Goal: Task Accomplishment & Management: Use online tool/utility

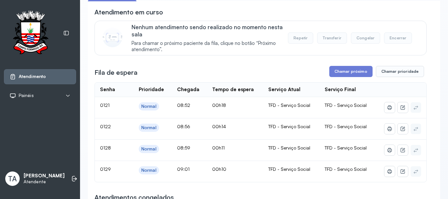
scroll to position [66, 0]
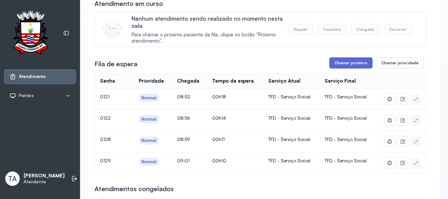
click at [338, 64] on button "Chamar próximo" at bounding box center [350, 62] width 43 height 11
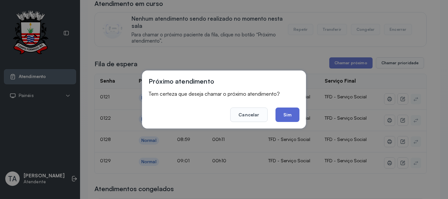
click at [279, 118] on button "Sim" at bounding box center [287, 114] width 24 height 14
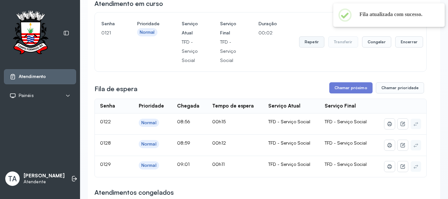
click at [311, 41] on button "Repetir" at bounding box center [311, 41] width 25 height 11
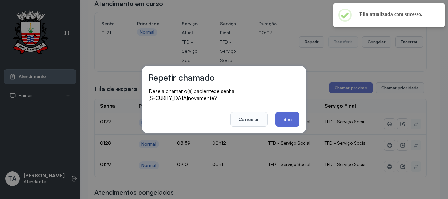
click at [281, 119] on button "Sim" at bounding box center [287, 119] width 24 height 14
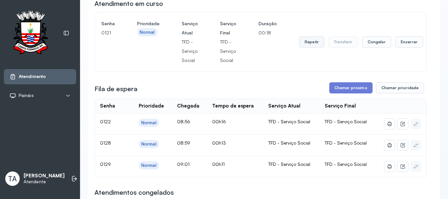
click at [306, 44] on button "Repetir" at bounding box center [311, 41] width 25 height 11
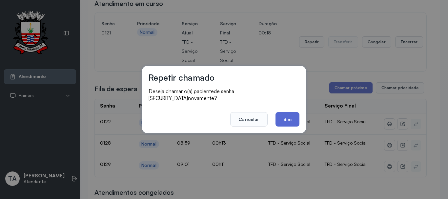
click at [284, 120] on button "Sim" at bounding box center [287, 119] width 24 height 14
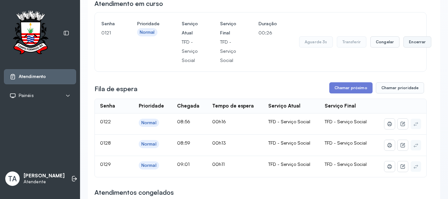
click at [410, 46] on button "Encerrar" at bounding box center [417, 41] width 28 height 11
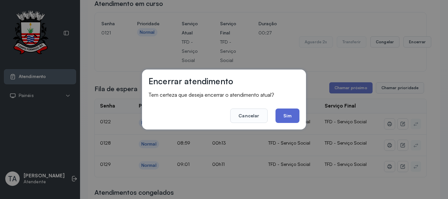
click at [289, 116] on button "Sim" at bounding box center [287, 115] width 24 height 14
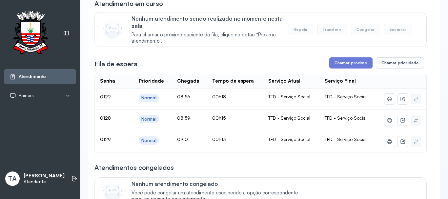
click at [321, 66] on div "Fila de espera Chamar próximo Chamar prioridade" at bounding box center [260, 62] width 332 height 11
click at [331, 62] on button "Chamar próximo" at bounding box center [350, 62] width 43 height 11
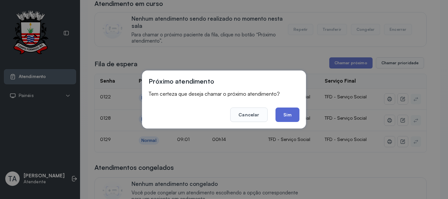
click at [285, 112] on button "Sim" at bounding box center [287, 114] width 24 height 14
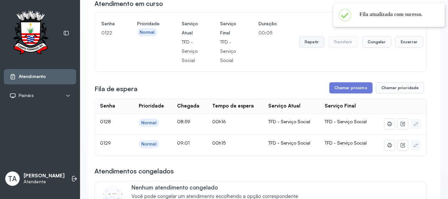
click at [309, 41] on button "Repetir" at bounding box center [311, 41] width 25 height 11
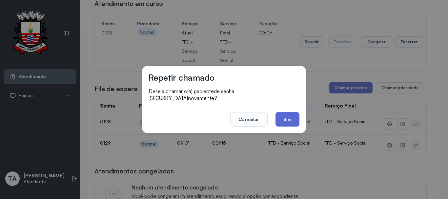
click at [286, 119] on button "Sim" at bounding box center [287, 119] width 24 height 14
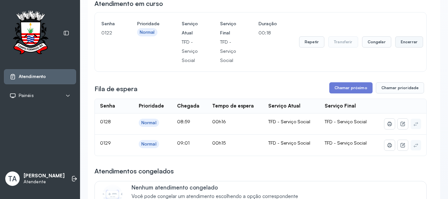
click at [407, 44] on button "Encerrar" at bounding box center [409, 41] width 28 height 11
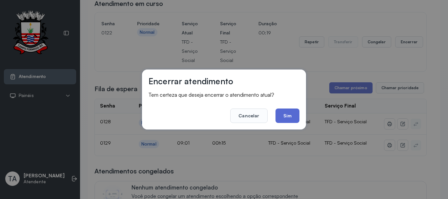
click at [293, 116] on button "Sim" at bounding box center [287, 115] width 24 height 14
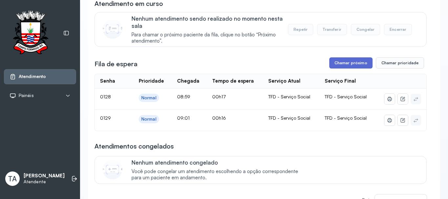
click at [334, 64] on button "Chamar próximo" at bounding box center [350, 62] width 43 height 11
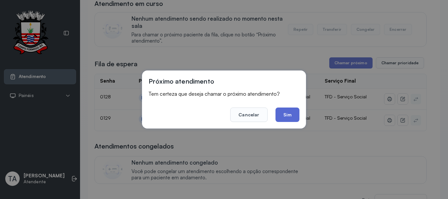
click at [298, 112] on button "Sim" at bounding box center [287, 114] width 24 height 14
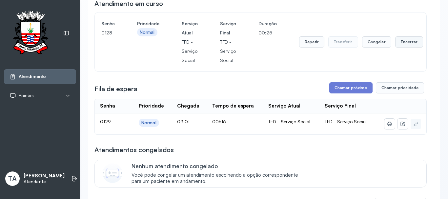
click at [398, 44] on button "Encerrar" at bounding box center [409, 41] width 28 height 11
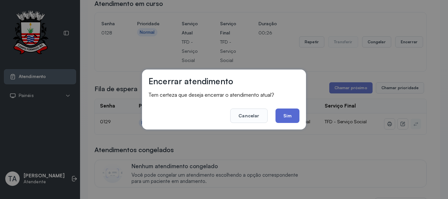
click at [291, 115] on button "Sim" at bounding box center [287, 115] width 24 height 14
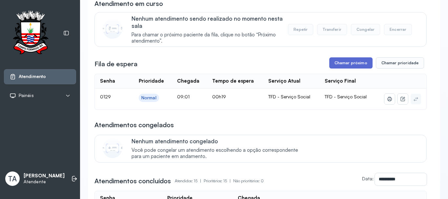
click at [342, 63] on button "Chamar próximo" at bounding box center [350, 62] width 43 height 11
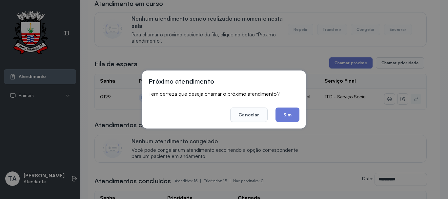
click at [283, 121] on button "Sim" at bounding box center [287, 114] width 24 height 14
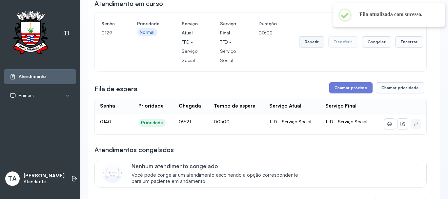
click at [309, 40] on button "Repetir" at bounding box center [311, 41] width 25 height 11
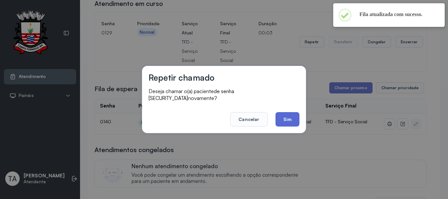
click at [285, 118] on button "Sim" at bounding box center [287, 119] width 24 height 14
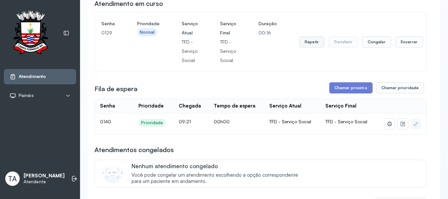
click at [312, 44] on button "Repetir" at bounding box center [311, 41] width 25 height 11
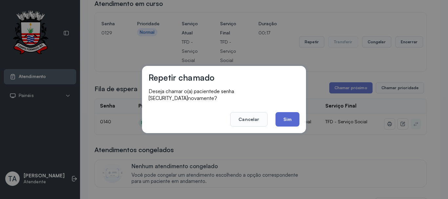
click at [286, 112] on button "Sim" at bounding box center [287, 119] width 24 height 14
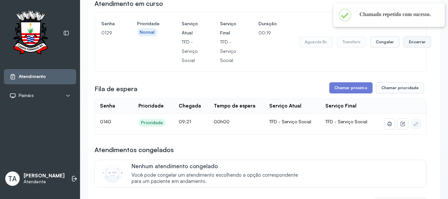
click at [412, 45] on button "Encerrar" at bounding box center [417, 41] width 28 height 11
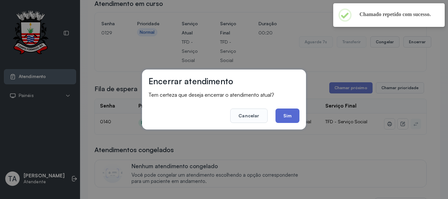
click at [282, 113] on button "Sim" at bounding box center [287, 115] width 24 height 14
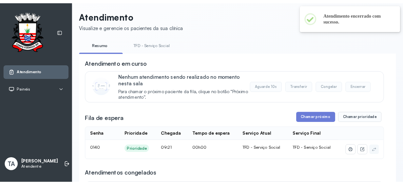
scroll to position [0, 0]
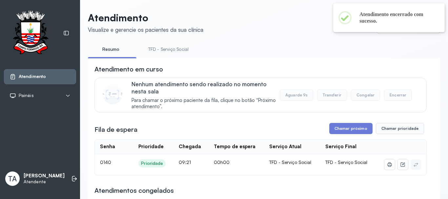
click at [157, 46] on link "TFD - Serviço Social" at bounding box center [168, 49] width 53 height 11
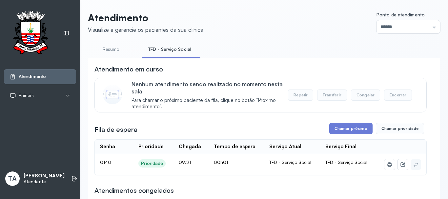
click at [337, 133] on button "Chamar próximo" at bounding box center [350, 128] width 43 height 11
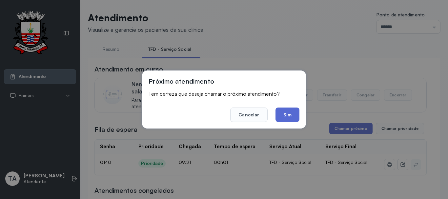
click at [286, 113] on button "Sim" at bounding box center [287, 114] width 24 height 14
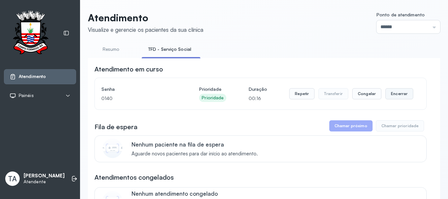
click at [389, 98] on button "Encerrar" at bounding box center [399, 93] width 28 height 11
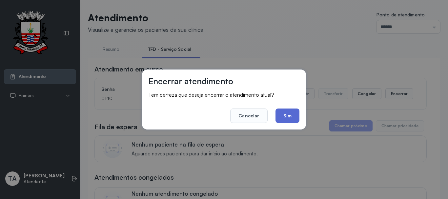
click at [291, 115] on button "Sim" at bounding box center [287, 115] width 24 height 14
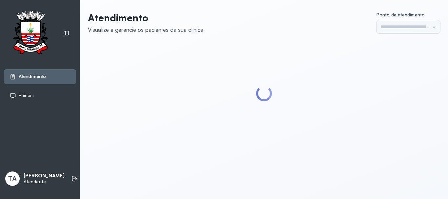
type input "******"
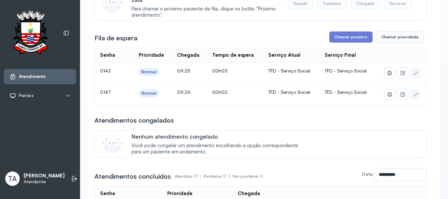
scroll to position [98, 0]
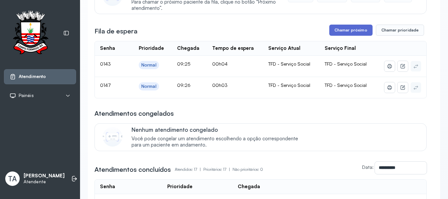
click at [363, 32] on button "Chamar próximo" at bounding box center [350, 30] width 43 height 11
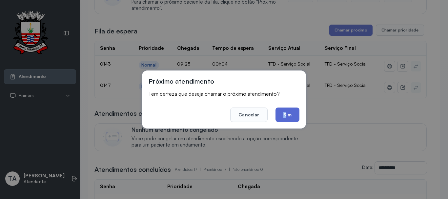
click at [286, 121] on div "Próximo atendimento Tem certeza que deseja chamar o próximo atendimento? Cancel…" at bounding box center [224, 99] width 164 height 58
click at [286, 120] on button "Sim" at bounding box center [287, 114] width 24 height 14
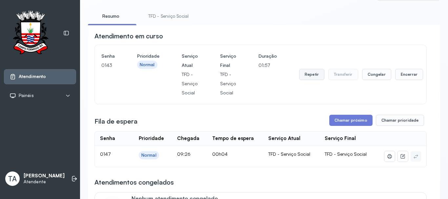
scroll to position [33, 0]
click at [395, 78] on button "Encerrar" at bounding box center [409, 74] width 28 height 11
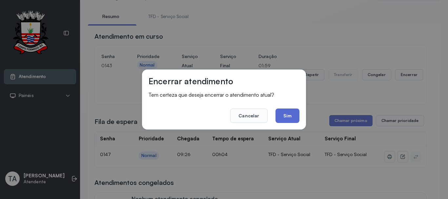
click at [283, 116] on button "Sim" at bounding box center [287, 115] width 24 height 14
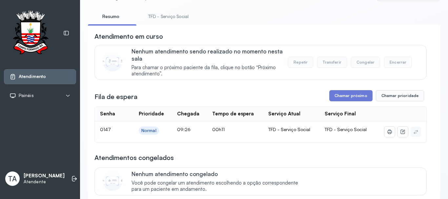
click at [184, 14] on link "TFD - Serviço Social" at bounding box center [168, 16] width 53 height 11
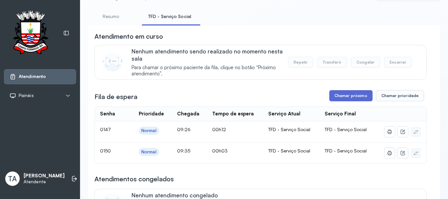
click at [329, 96] on button "Chamar próximo" at bounding box center [350, 95] width 43 height 11
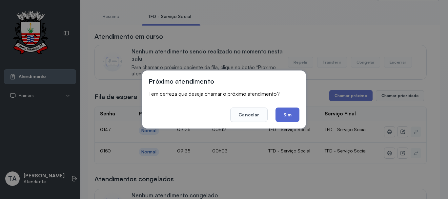
click at [283, 116] on button "Sim" at bounding box center [287, 114] width 24 height 14
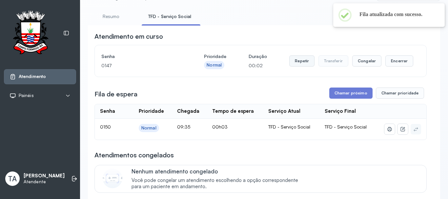
click at [291, 65] on button "Repetir" at bounding box center [301, 60] width 25 height 11
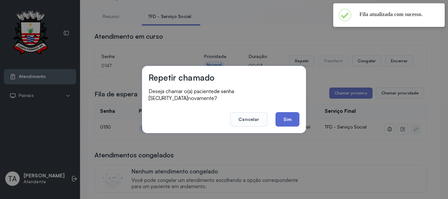
drag, startPoint x: 283, startPoint y: 105, endPoint x: 283, endPoint y: 112, distance: 6.9
click at [283, 109] on footer "Cancelar Sim" at bounding box center [223, 115] width 151 height 24
click at [283, 112] on button "Sim" at bounding box center [287, 119] width 24 height 14
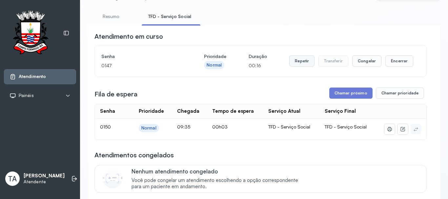
click at [294, 66] on button "Repetir" at bounding box center [301, 60] width 25 height 11
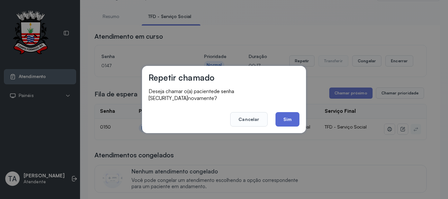
click at [278, 113] on button "Sim" at bounding box center [287, 119] width 24 height 14
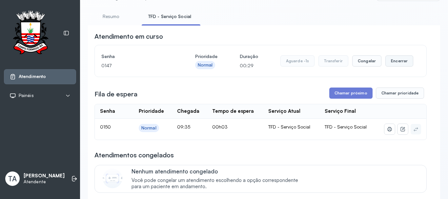
click at [391, 59] on button "Encerrar" at bounding box center [399, 60] width 28 height 11
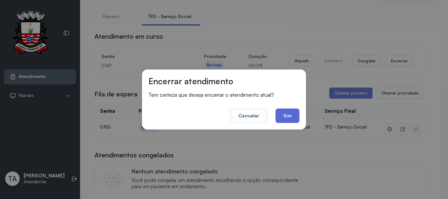
click at [283, 120] on button "Sim" at bounding box center [287, 115] width 24 height 14
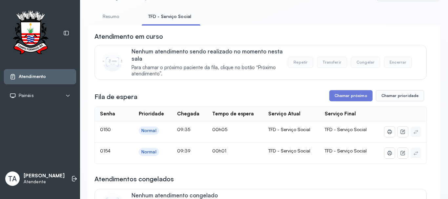
scroll to position [0, 0]
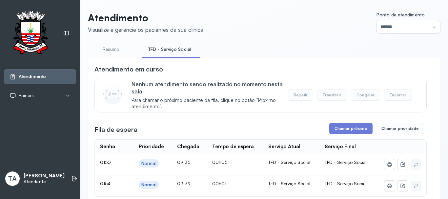
click at [108, 49] on link "Resumo" at bounding box center [111, 49] width 46 height 11
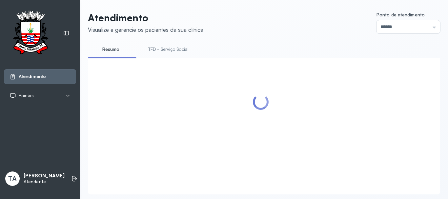
click at [163, 48] on link "TFD - Serviço Social" at bounding box center [168, 49] width 53 height 11
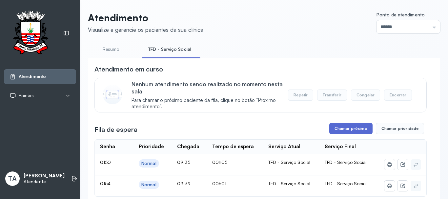
click at [337, 129] on button "Chamar próximo" at bounding box center [350, 128] width 43 height 11
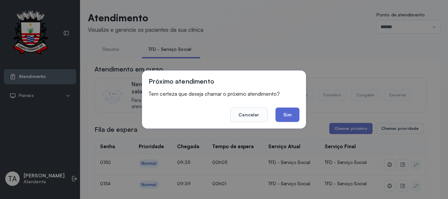
click at [283, 117] on button "Sim" at bounding box center [287, 114] width 24 height 14
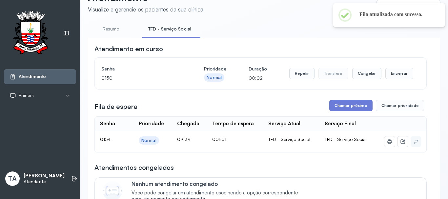
scroll to position [53, 0]
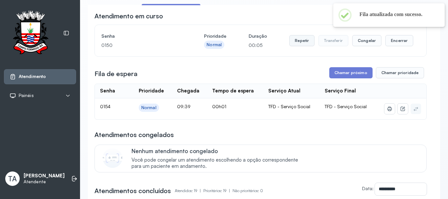
click at [295, 43] on button "Repetir" at bounding box center [301, 40] width 25 height 11
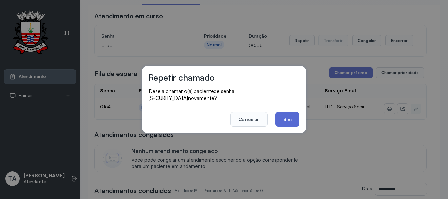
click at [281, 123] on button "Sim" at bounding box center [287, 119] width 24 height 14
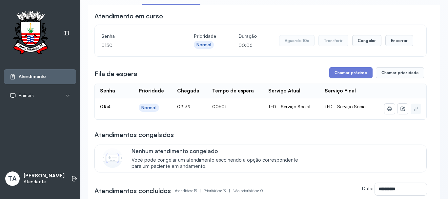
click at [279, 119] on td "TFD - Serviço Social" at bounding box center [291, 108] width 56 height 21
click at [294, 45] on button "Repetir" at bounding box center [301, 40] width 25 height 11
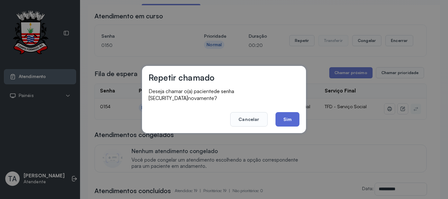
click at [279, 121] on button "Sim" at bounding box center [287, 119] width 24 height 14
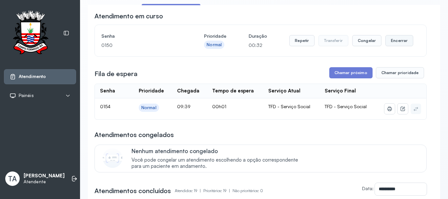
click at [385, 43] on button "Encerrar" at bounding box center [399, 40] width 28 height 11
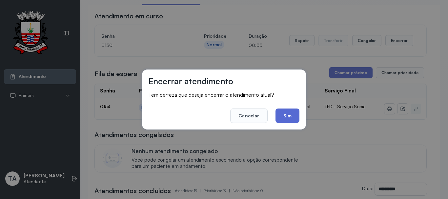
click at [295, 120] on button "Sim" at bounding box center [287, 115] width 24 height 14
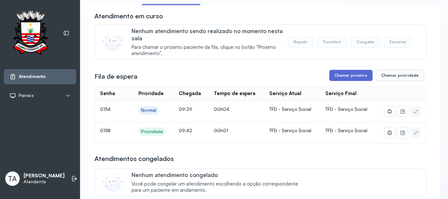
click at [340, 72] on button "Chamar próximo" at bounding box center [350, 75] width 43 height 11
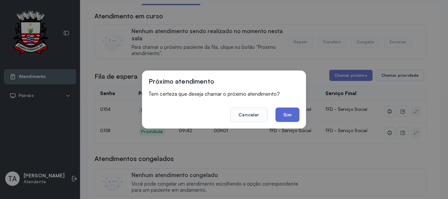
click at [290, 112] on button "Sim" at bounding box center [287, 114] width 24 height 14
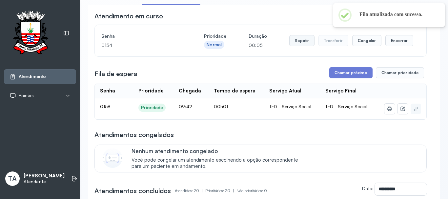
click at [303, 42] on button "Repetir" at bounding box center [301, 40] width 25 height 11
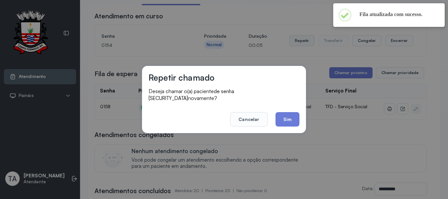
click at [287, 108] on footer "Cancelar Sim" at bounding box center [223, 115] width 151 height 24
click at [287, 112] on button "Sim" at bounding box center [287, 119] width 24 height 14
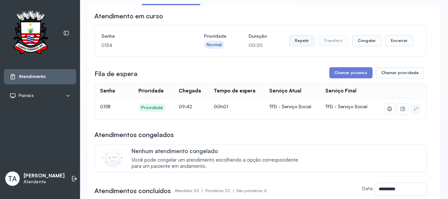
click at [300, 42] on button "Repetir" at bounding box center [301, 40] width 25 height 11
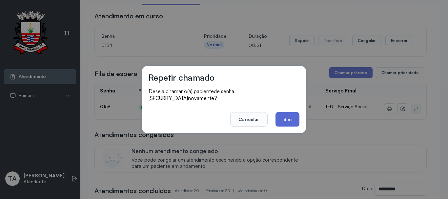
click at [282, 115] on button "Sim" at bounding box center [287, 119] width 24 height 14
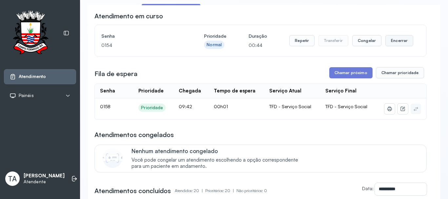
click at [392, 41] on button "Encerrar" at bounding box center [399, 40] width 28 height 11
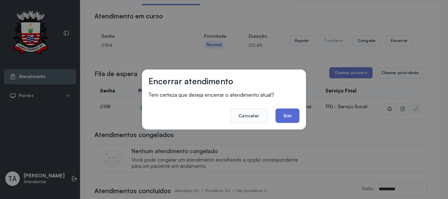
click at [287, 113] on button "Sim" at bounding box center [287, 115] width 24 height 14
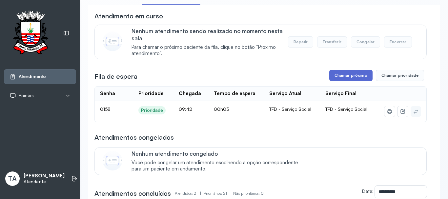
click at [333, 78] on button "Chamar próximo" at bounding box center [350, 75] width 43 height 11
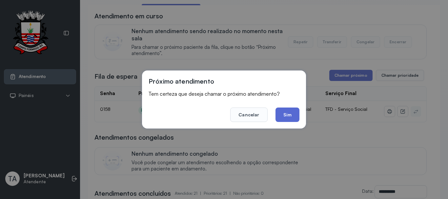
click at [285, 111] on button "Sim" at bounding box center [287, 114] width 24 height 14
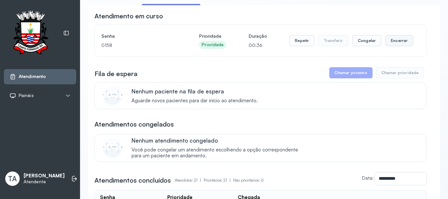
click at [397, 40] on button "Encerrar" at bounding box center [399, 40] width 28 height 11
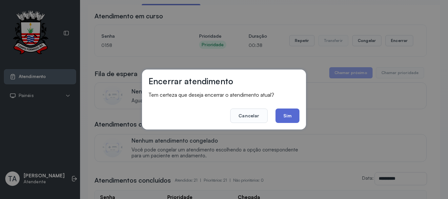
click at [289, 119] on button "Sim" at bounding box center [287, 115] width 24 height 14
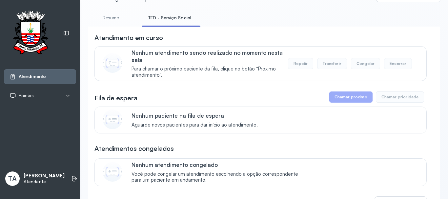
scroll to position [20, 0]
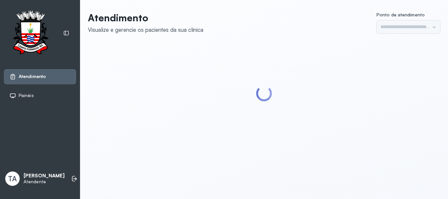
type input "******"
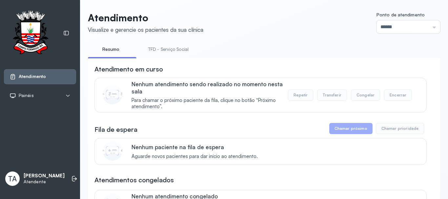
click at [169, 50] on link "TFD - Serviço Social" at bounding box center [168, 49] width 53 height 11
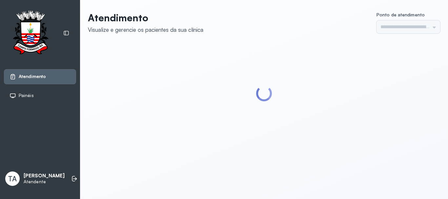
type input "******"
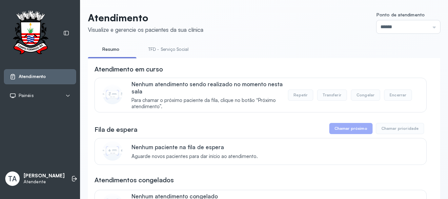
click at [154, 47] on link "TFD - Serviço Social" at bounding box center [168, 49] width 53 height 11
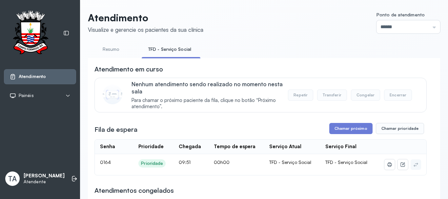
click at [142, 44] on link "TFD - Serviço Social" at bounding box center [170, 49] width 56 height 11
click at [329, 126] on button "Chamar próximo" at bounding box center [350, 128] width 43 height 11
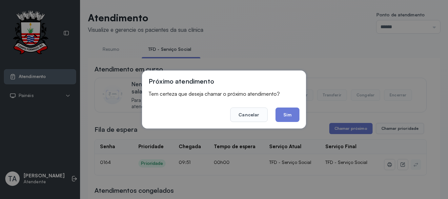
drag, startPoint x: 277, startPoint y: 109, endPoint x: 280, endPoint y: 111, distance: 3.5
click at [279, 110] on button "Sim" at bounding box center [287, 114] width 24 height 14
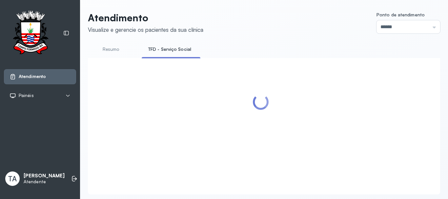
click at [284, 112] on div at bounding box center [260, 118] width 332 height 107
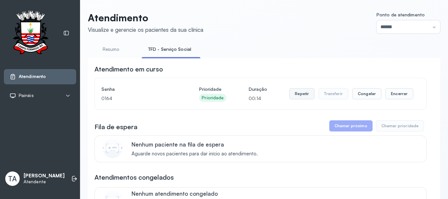
click at [295, 96] on button "Repetir" at bounding box center [301, 93] width 25 height 11
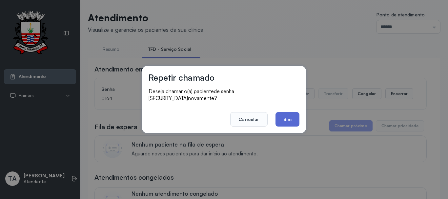
click at [279, 118] on button "Sim" at bounding box center [287, 119] width 24 height 14
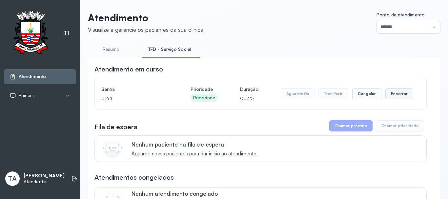
click at [385, 94] on button "Encerrar" at bounding box center [399, 93] width 28 height 11
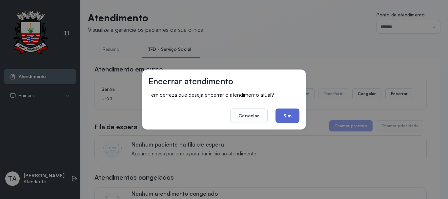
click at [279, 112] on button "Sim" at bounding box center [287, 115] width 24 height 14
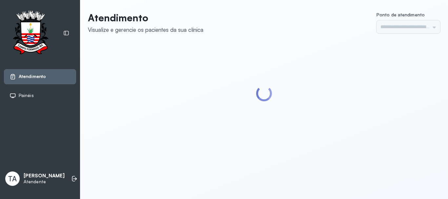
type input "******"
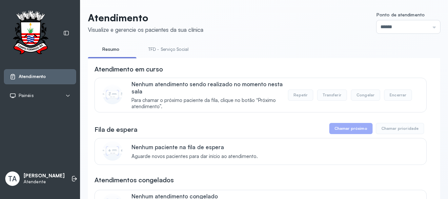
click at [170, 46] on link "TFD - Serviço Social" at bounding box center [168, 49] width 53 height 11
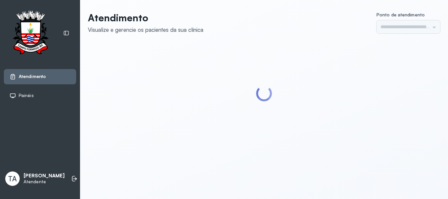
type input "******"
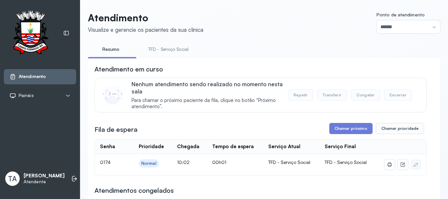
click at [338, 132] on button "Chamar próximo" at bounding box center [350, 128] width 43 height 11
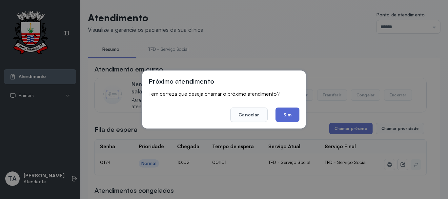
click at [282, 114] on button "Sim" at bounding box center [287, 114] width 24 height 14
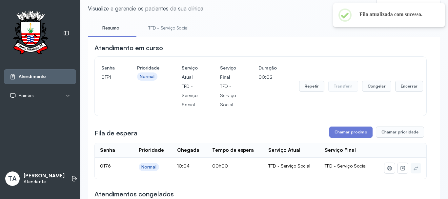
scroll to position [33, 0]
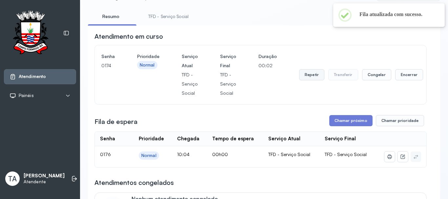
click at [307, 79] on button "Repetir" at bounding box center [311, 74] width 25 height 11
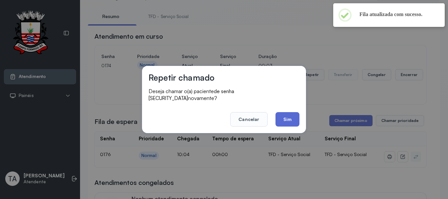
click at [296, 115] on button "Sim" at bounding box center [287, 119] width 24 height 14
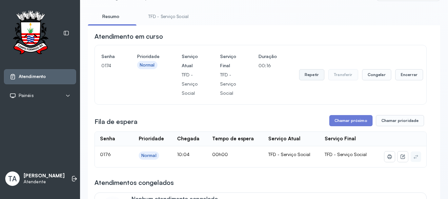
click at [306, 80] on button "Repetir" at bounding box center [311, 74] width 25 height 11
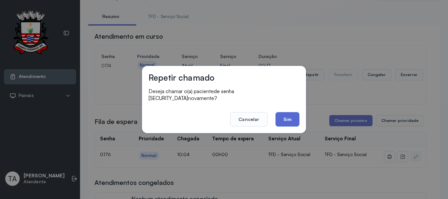
click at [291, 122] on button "Sim" at bounding box center [287, 119] width 24 height 14
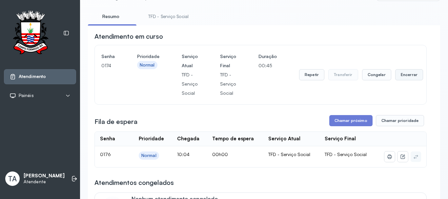
click at [397, 79] on button "Encerrar" at bounding box center [409, 74] width 28 height 11
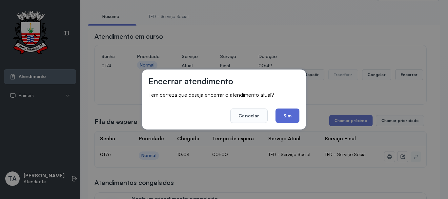
click at [287, 121] on button "Sim" at bounding box center [287, 115] width 24 height 14
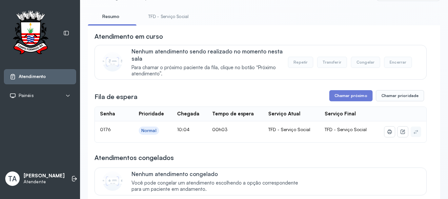
click at [174, 20] on link "TFD - Serviço Social" at bounding box center [168, 16] width 53 height 11
click at [104, 20] on link "Resumo" at bounding box center [111, 16] width 46 height 11
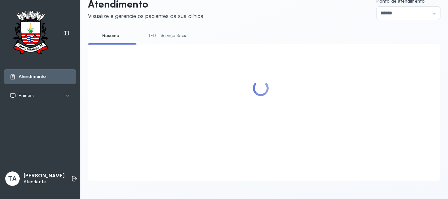
click at [163, 31] on link "TFD - Serviço Social" at bounding box center [168, 35] width 53 height 11
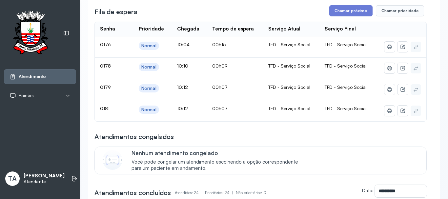
scroll to position [53, 0]
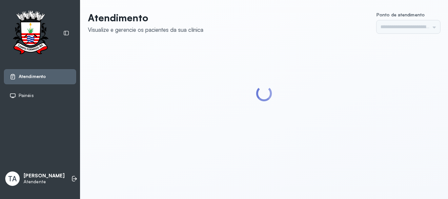
type input "******"
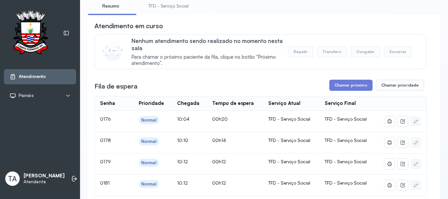
scroll to position [33, 0]
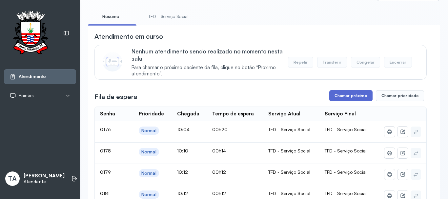
click at [331, 97] on button "Chamar próximo" at bounding box center [350, 95] width 43 height 11
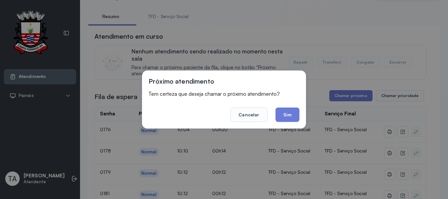
click at [290, 124] on div "Próximo atendimento Tem certeza que deseja chamar o próximo atendimento? Cancel…" at bounding box center [224, 99] width 164 height 58
click at [290, 120] on button "Sim" at bounding box center [287, 114] width 24 height 14
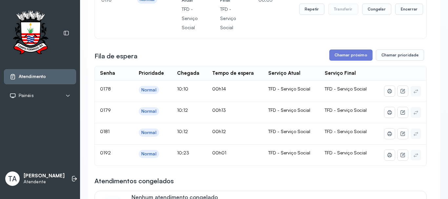
scroll to position [66, 0]
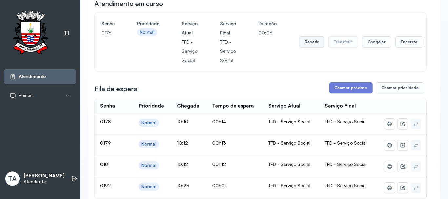
click at [314, 40] on button "Repetir" at bounding box center [311, 41] width 25 height 11
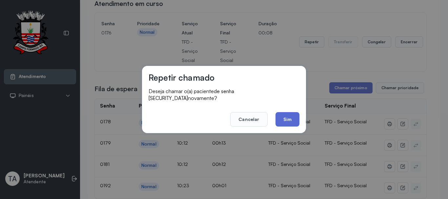
click at [294, 118] on button "Sim" at bounding box center [287, 119] width 24 height 14
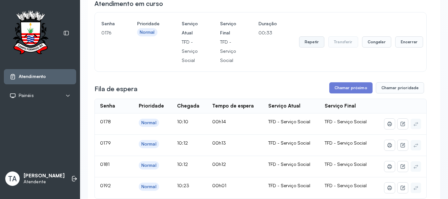
click at [311, 46] on button "Repetir" at bounding box center [311, 41] width 25 height 11
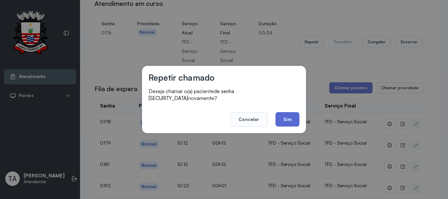
click at [288, 115] on button "Sim" at bounding box center [287, 119] width 24 height 14
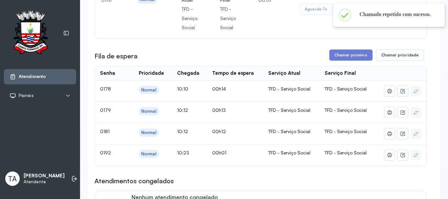
scroll to position [0, 0]
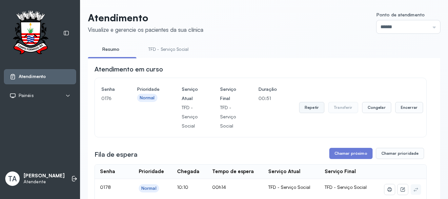
click at [309, 113] on button "Repetir" at bounding box center [311, 107] width 25 height 11
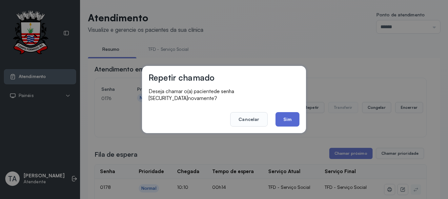
click at [286, 112] on button "Sim" at bounding box center [287, 119] width 24 height 14
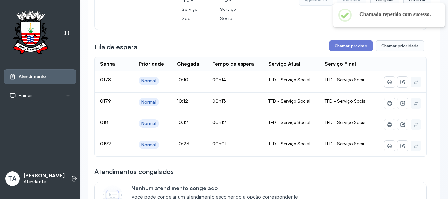
scroll to position [66, 0]
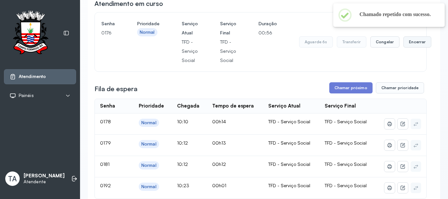
click at [416, 47] on button "Encerrar" at bounding box center [417, 41] width 28 height 11
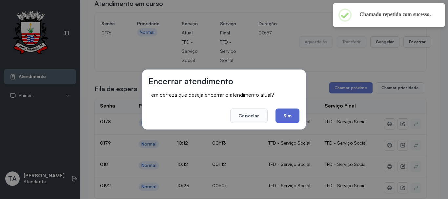
click at [281, 118] on button "Sim" at bounding box center [287, 115] width 24 height 14
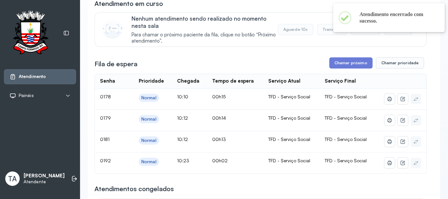
click at [334, 64] on button "Chamar próximo" at bounding box center [350, 62] width 43 height 11
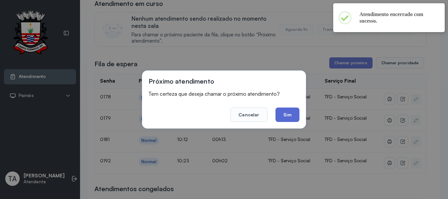
drag, startPoint x: 289, startPoint y: 99, endPoint x: 286, endPoint y: 116, distance: 17.0
click at [288, 110] on footer "Cancelar Sim" at bounding box center [223, 110] width 151 height 24
click at [286, 116] on button "Sim" at bounding box center [287, 114] width 24 height 14
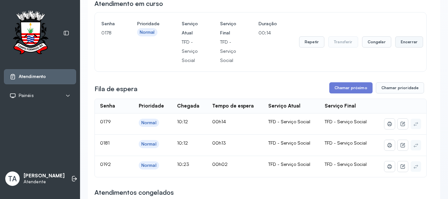
click at [401, 46] on button "Encerrar" at bounding box center [409, 41] width 28 height 11
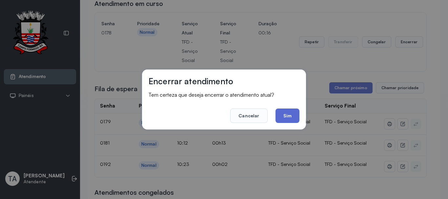
click at [292, 116] on button "Sim" at bounding box center [287, 115] width 24 height 14
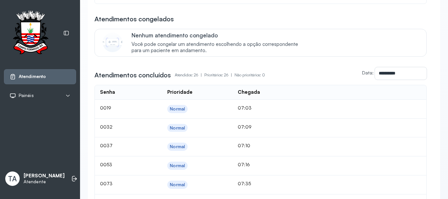
scroll to position [696, 0]
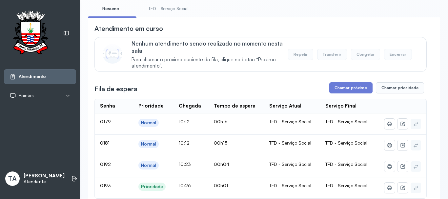
click at [166, 7] on link "TFD - Serviço Social" at bounding box center [168, 8] width 53 height 11
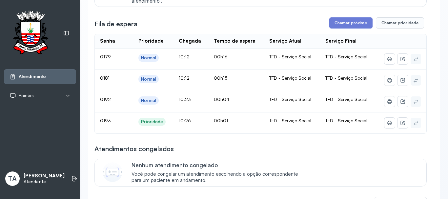
scroll to position [106, 0]
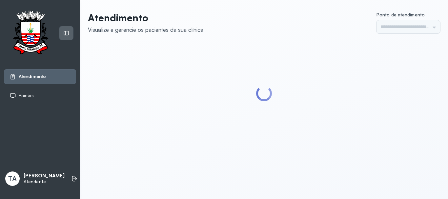
type input "******"
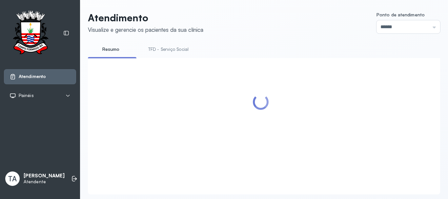
click at [164, 50] on link "TFD - Serviço Social" at bounding box center [168, 49] width 53 height 11
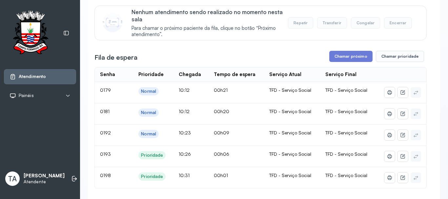
scroll to position [98, 0]
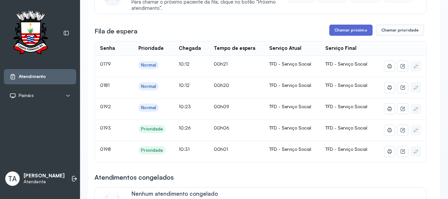
click at [337, 35] on button "Chamar próximo" at bounding box center [350, 30] width 43 height 11
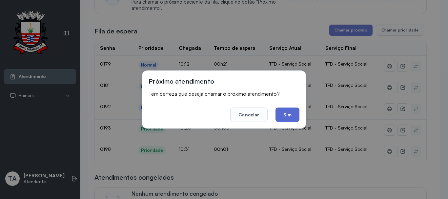
click at [288, 117] on button "Sim" at bounding box center [287, 114] width 24 height 14
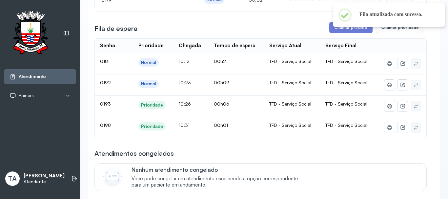
scroll to position [66, 0]
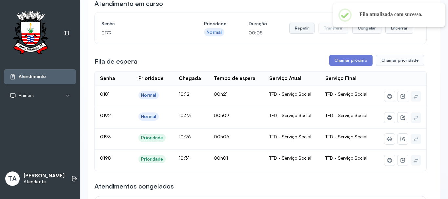
click at [299, 31] on button "Repetir" at bounding box center [301, 28] width 25 height 11
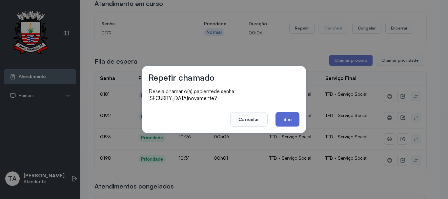
click at [288, 119] on button "Sim" at bounding box center [287, 119] width 24 height 14
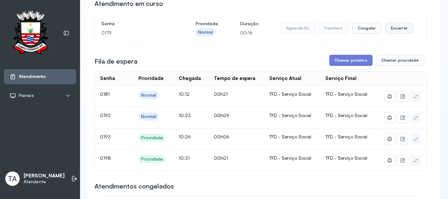
click at [389, 32] on button "Encerrar" at bounding box center [399, 28] width 28 height 11
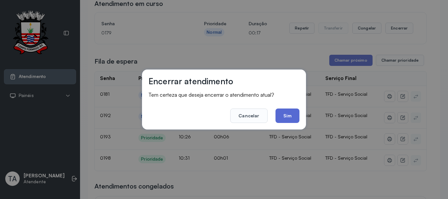
click at [292, 115] on button "Sim" at bounding box center [287, 115] width 24 height 14
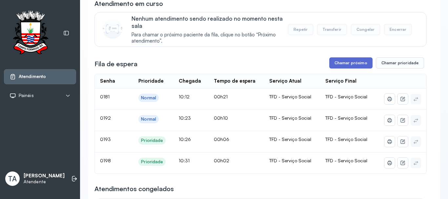
click at [330, 67] on button "Chamar próximo" at bounding box center [350, 62] width 43 height 11
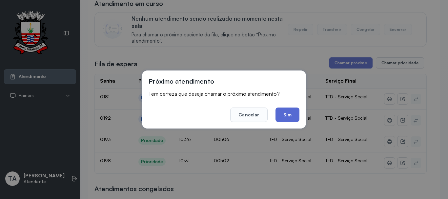
click at [279, 112] on button "Sim" at bounding box center [287, 114] width 24 height 14
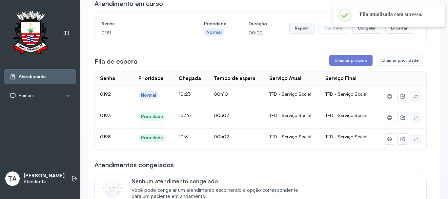
click at [298, 32] on button "Repetir" at bounding box center [301, 28] width 25 height 11
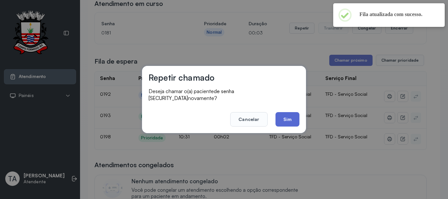
click at [282, 114] on button "Sim" at bounding box center [287, 119] width 24 height 14
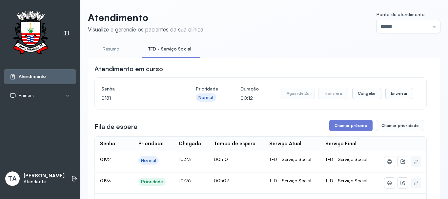
scroll to position [0, 0]
click at [296, 93] on button "Repetir" at bounding box center [301, 93] width 25 height 11
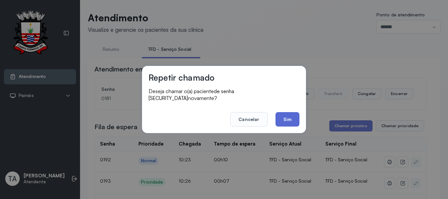
click at [293, 118] on button "Sim" at bounding box center [287, 119] width 24 height 14
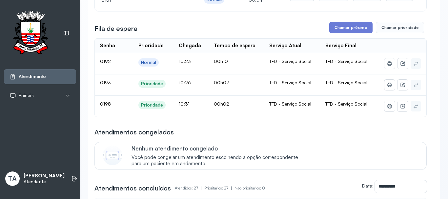
scroll to position [66, 0]
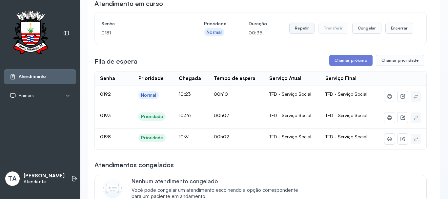
click at [304, 33] on button "Repetir" at bounding box center [301, 28] width 25 height 11
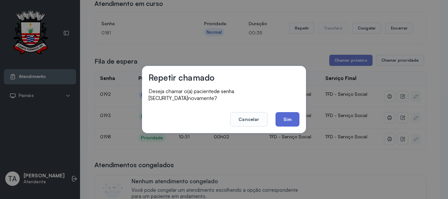
click at [289, 112] on button "Sim" at bounding box center [287, 119] width 24 height 14
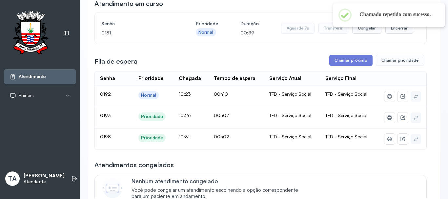
scroll to position [33, 0]
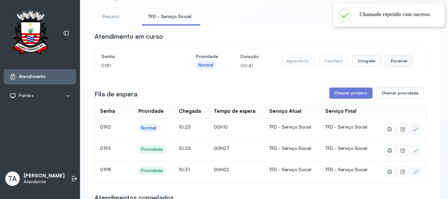
click at [393, 64] on button "Encerrar" at bounding box center [399, 60] width 28 height 11
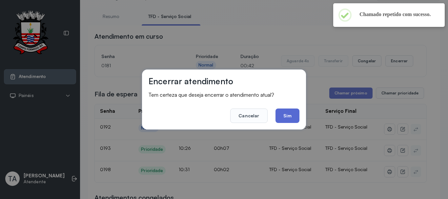
click at [284, 113] on button "Sim" at bounding box center [287, 115] width 24 height 14
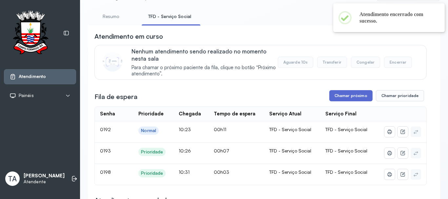
click at [342, 93] on button "Chamar próximo" at bounding box center [350, 95] width 43 height 11
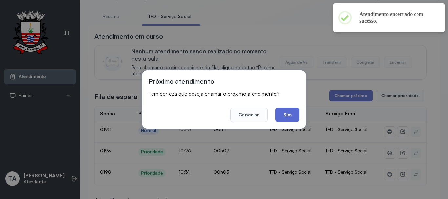
click at [294, 116] on button "Sim" at bounding box center [287, 114] width 24 height 14
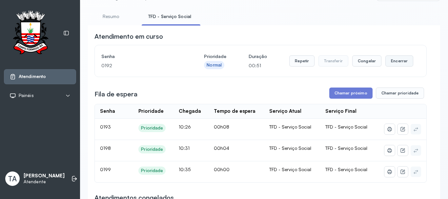
click at [396, 64] on button "Encerrar" at bounding box center [399, 60] width 28 height 11
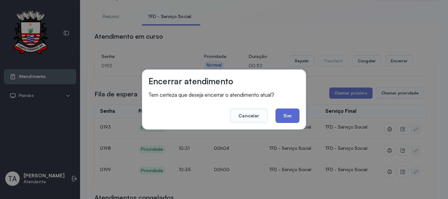
click at [291, 116] on button "Sim" at bounding box center [287, 115] width 24 height 14
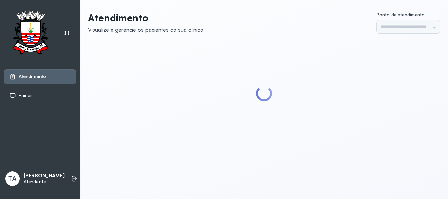
type input "******"
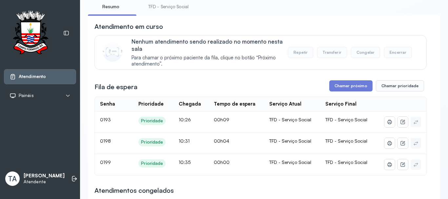
scroll to position [53, 0]
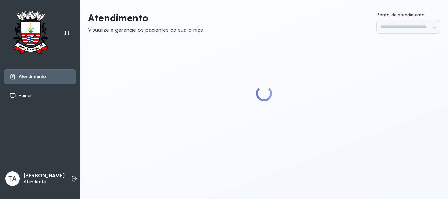
type input "******"
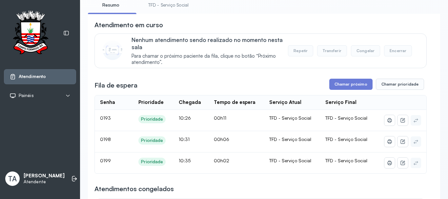
scroll to position [33, 0]
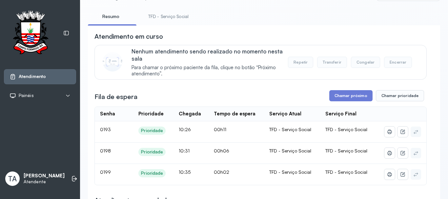
click at [153, 13] on link "TFD - Serviço Social" at bounding box center [168, 16] width 53 height 11
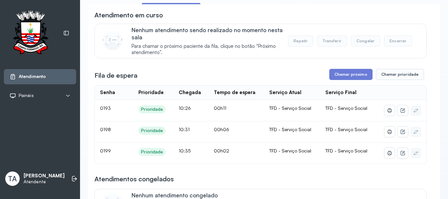
scroll to position [66, 0]
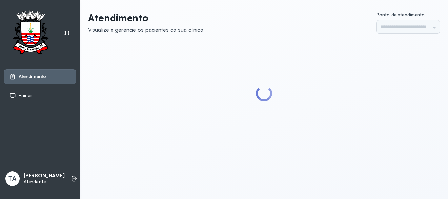
type input "******"
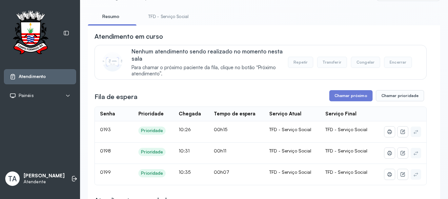
click at [163, 20] on link "TFD - Serviço Social" at bounding box center [168, 16] width 53 height 11
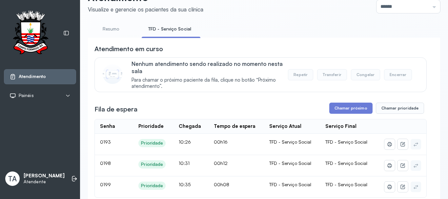
scroll to position [33, 0]
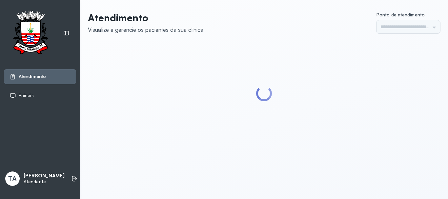
type input "******"
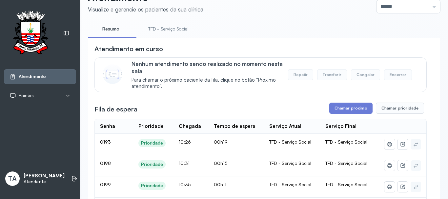
scroll to position [66, 0]
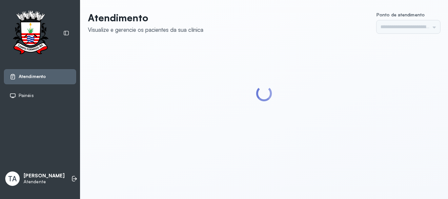
type input "******"
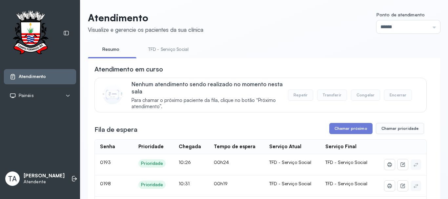
click at [161, 44] on link "TFD - Serviço Social" at bounding box center [168, 49] width 53 height 11
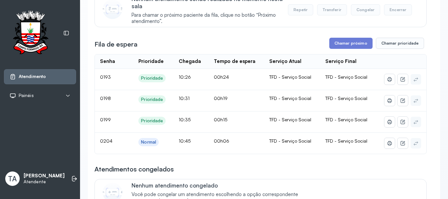
scroll to position [66, 0]
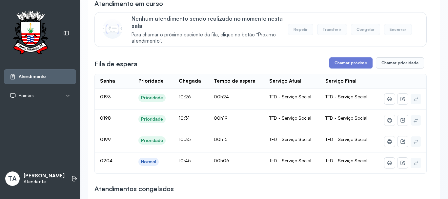
click at [338, 63] on button "Chamar próximo" at bounding box center [350, 62] width 43 height 11
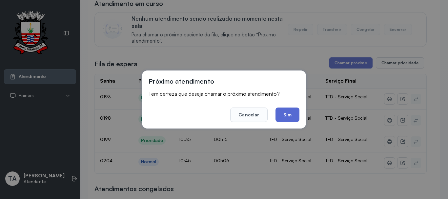
click at [290, 112] on button "Sim" at bounding box center [287, 114] width 24 height 14
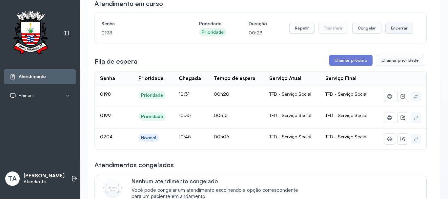
click at [396, 25] on button "Encerrar" at bounding box center [399, 28] width 28 height 11
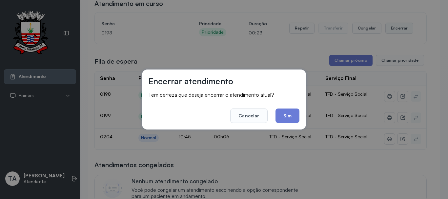
click at [396, 25] on div "Encerrar atendimento Tem certeza que deseja encerrar o atendimento atual? Cance…" at bounding box center [224, 99] width 448 height 199
click at [296, 117] on button "Sim" at bounding box center [287, 115] width 24 height 14
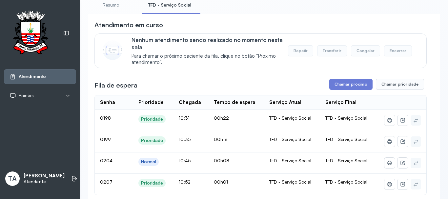
scroll to position [33, 0]
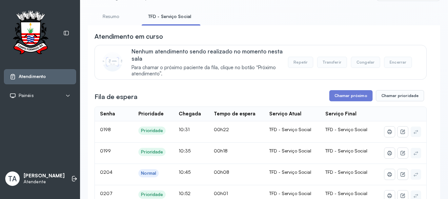
click at [120, 25] on li "Resumo" at bounding box center [112, 18] width 48 height 15
click at [109, 16] on link "Resumo" at bounding box center [111, 16] width 46 height 11
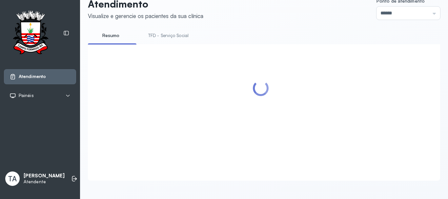
click at [166, 30] on link "TFD - Serviço Social" at bounding box center [168, 35] width 53 height 11
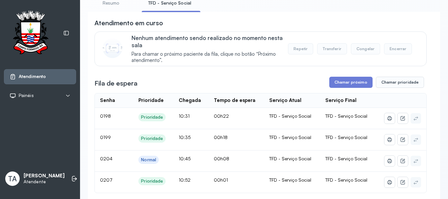
scroll to position [86, 0]
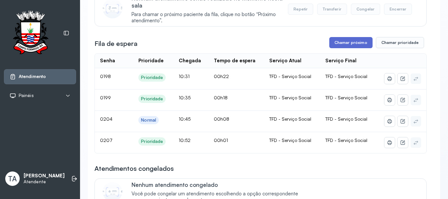
click at [346, 47] on button "Chamar próximo" at bounding box center [350, 42] width 43 height 11
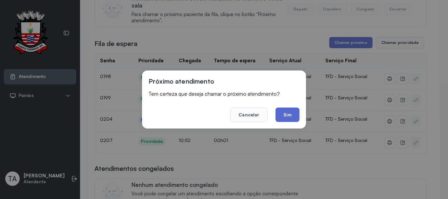
click at [282, 115] on button "Sim" at bounding box center [287, 114] width 24 height 14
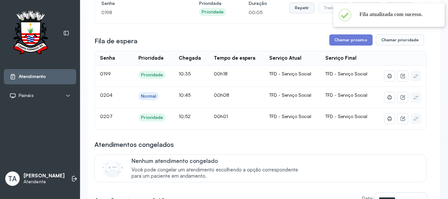
click at [301, 10] on button "Repetir" at bounding box center [301, 7] width 25 height 11
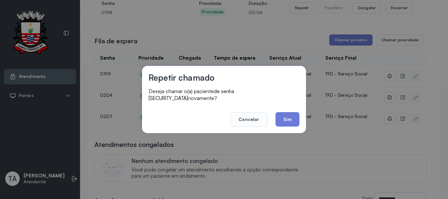
click at [284, 114] on button "Sim" at bounding box center [287, 119] width 24 height 14
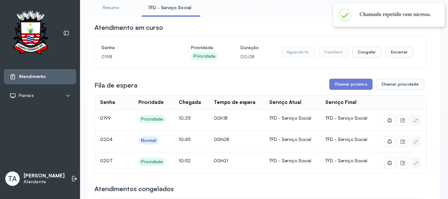
scroll to position [53, 0]
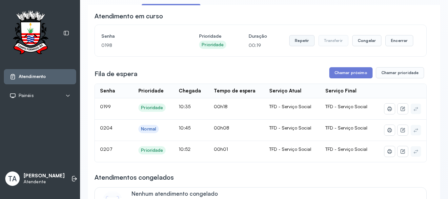
click at [306, 43] on button "Repetir" at bounding box center [301, 40] width 25 height 11
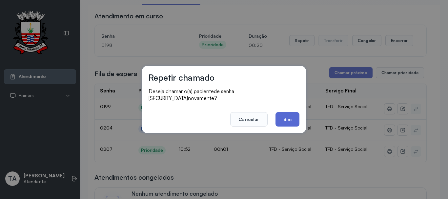
click at [286, 113] on button "Sim" at bounding box center [287, 119] width 24 height 14
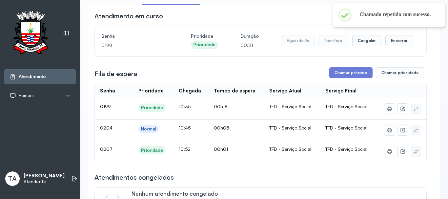
click at [392, 48] on div "Aguarde 9s Transferir Congelar Encerrar" at bounding box center [347, 40] width 132 height 18
click at [389, 43] on button "Encerrar" at bounding box center [399, 40] width 28 height 11
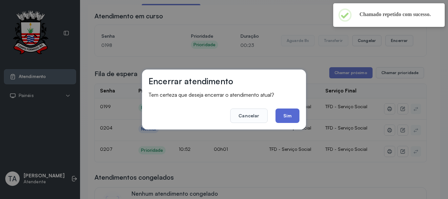
click at [288, 119] on button "Sim" at bounding box center [287, 115] width 24 height 14
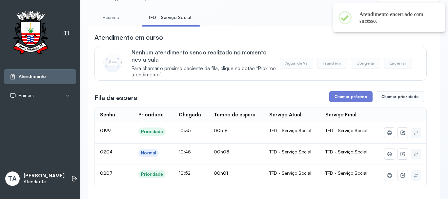
scroll to position [20, 0]
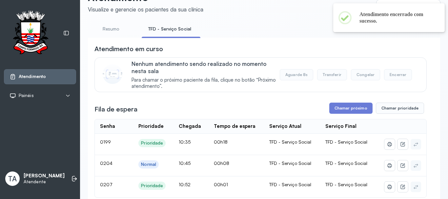
click at [107, 33] on link "Resumo" at bounding box center [111, 29] width 46 height 11
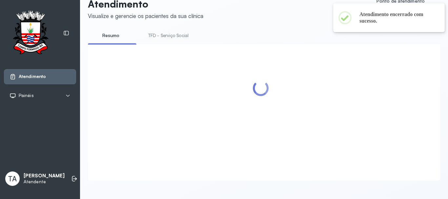
click at [168, 30] on link "TFD - Serviço Social" at bounding box center [168, 35] width 53 height 11
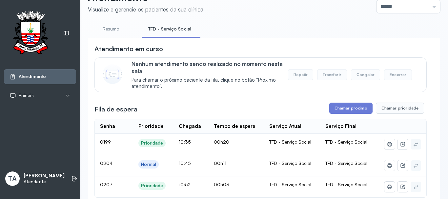
click at [117, 27] on link "Resumo" at bounding box center [111, 29] width 46 height 11
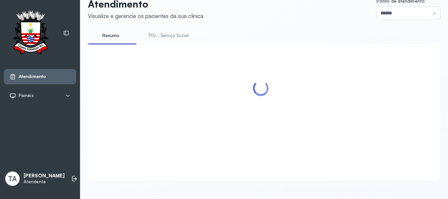
click at [145, 30] on link "TFD - Serviço Social" at bounding box center [168, 35] width 53 height 11
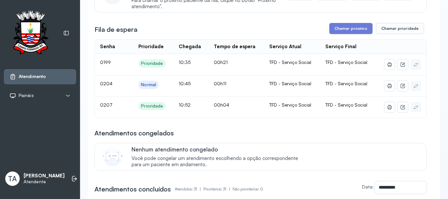
scroll to position [0, 0]
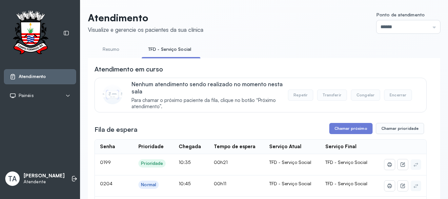
click at [127, 44] on link "Resumo" at bounding box center [111, 49] width 46 height 11
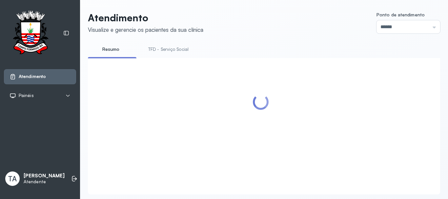
click at [167, 52] on link "TFD - Serviço Social" at bounding box center [168, 49] width 53 height 11
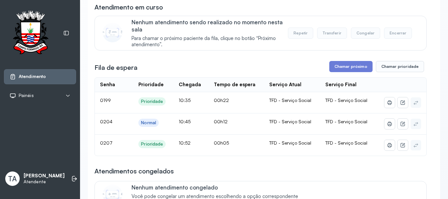
scroll to position [66, 0]
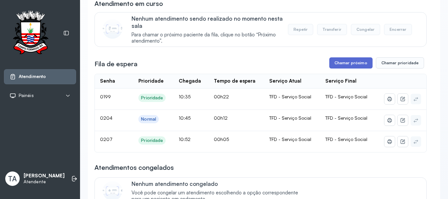
click at [334, 66] on button "Chamar próximo" at bounding box center [350, 62] width 43 height 11
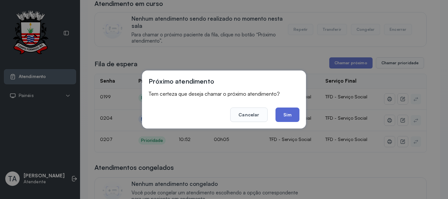
click at [296, 112] on button "Sim" at bounding box center [287, 114] width 24 height 14
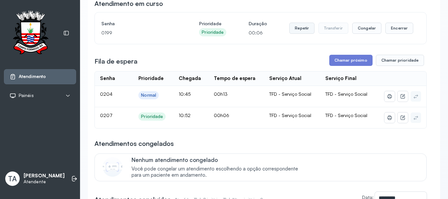
click at [289, 31] on button "Repetir" at bounding box center [301, 28] width 25 height 11
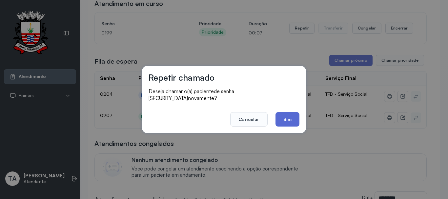
click at [279, 115] on button "Sim" at bounding box center [287, 119] width 24 height 14
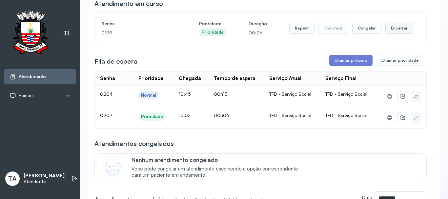
click at [391, 31] on button "Encerrar" at bounding box center [399, 28] width 28 height 11
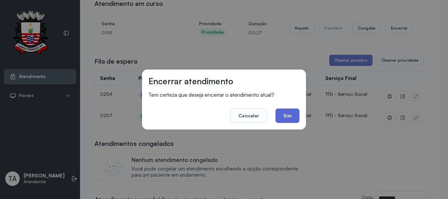
click at [285, 117] on button "Sim" at bounding box center [287, 115] width 24 height 14
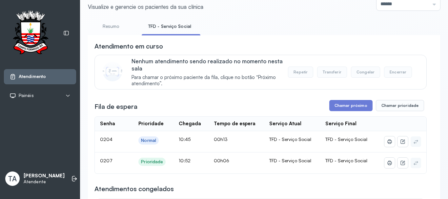
scroll to position [33, 0]
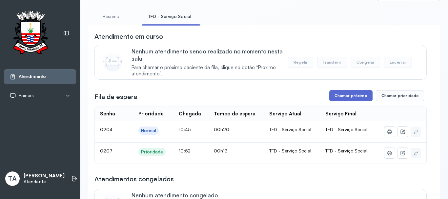
click at [335, 95] on button "Chamar próximo" at bounding box center [350, 95] width 43 height 11
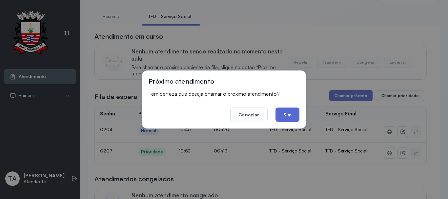
click at [282, 113] on button "Sim" at bounding box center [287, 114] width 24 height 14
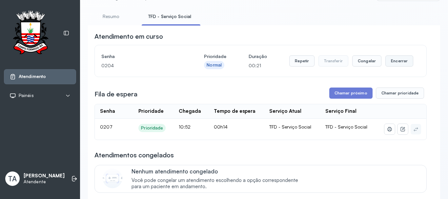
click at [395, 62] on button "Encerrar" at bounding box center [399, 60] width 28 height 11
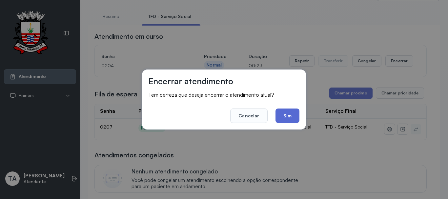
click at [293, 119] on button "Sim" at bounding box center [287, 115] width 24 height 14
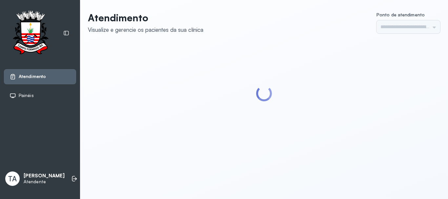
type input "******"
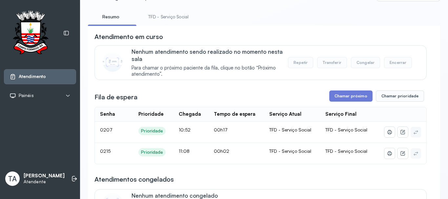
scroll to position [33, 0]
click at [333, 94] on button "Chamar próximo" at bounding box center [350, 95] width 43 height 11
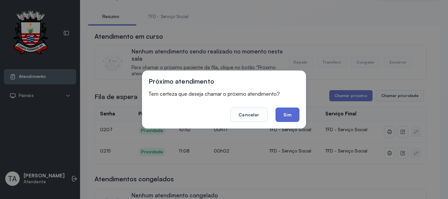
click at [290, 112] on button "Sim" at bounding box center [287, 114] width 24 height 14
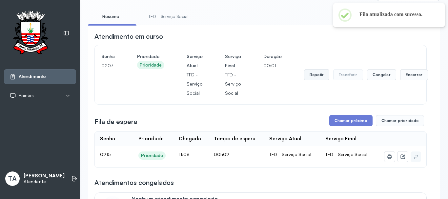
click at [319, 73] on button "Repetir" at bounding box center [316, 74] width 25 height 11
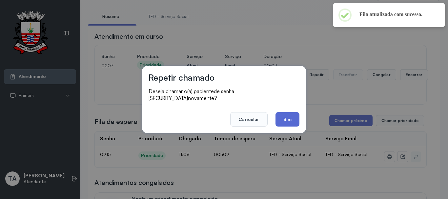
click at [293, 116] on button "Sim" at bounding box center [287, 119] width 24 height 14
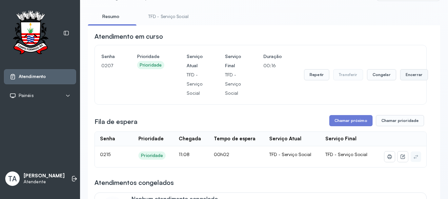
click at [411, 75] on button "Encerrar" at bounding box center [414, 74] width 28 height 11
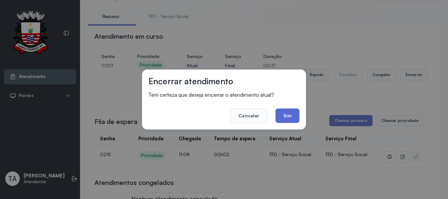
click at [284, 121] on button "Sim" at bounding box center [287, 115] width 24 height 14
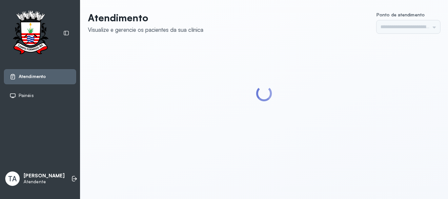
type input "******"
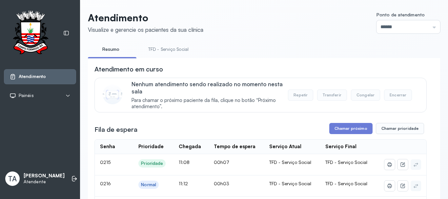
click at [167, 49] on link "TFD - Serviço Social" at bounding box center [168, 49] width 53 height 11
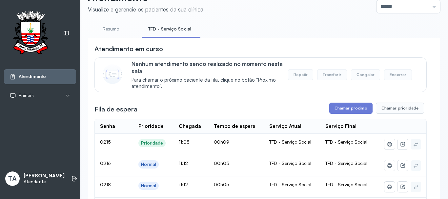
scroll to position [86, 0]
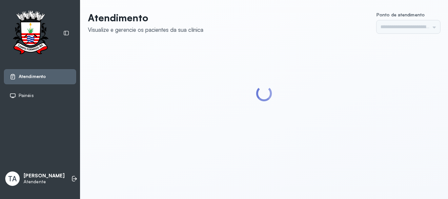
type input "******"
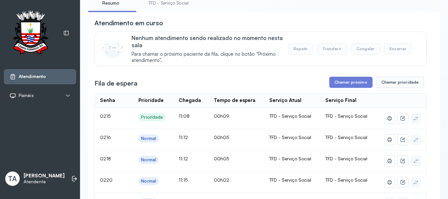
scroll to position [119, 0]
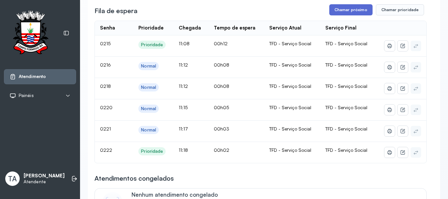
click at [357, 13] on button "Chamar próximo" at bounding box center [350, 9] width 43 height 11
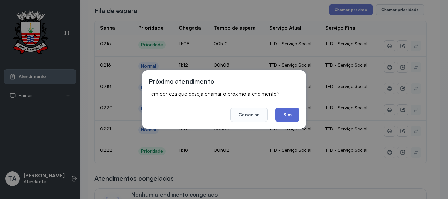
click at [285, 115] on button "Sim" at bounding box center [287, 114] width 24 height 14
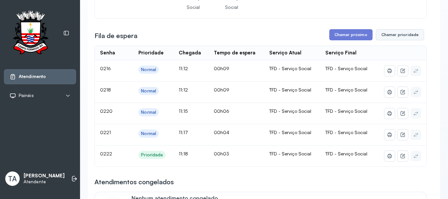
scroll to position [86, 0]
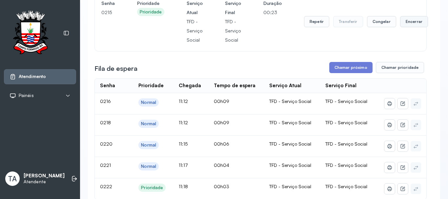
click at [412, 27] on button "Encerrar" at bounding box center [414, 21] width 28 height 11
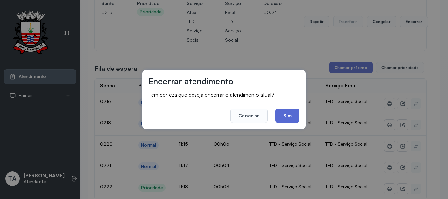
click at [282, 116] on button "Sim" at bounding box center [287, 115] width 24 height 14
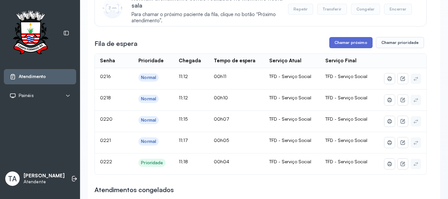
click at [345, 43] on button "Chamar próximo" at bounding box center [350, 42] width 43 height 11
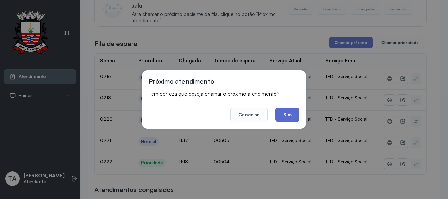
click at [291, 112] on button "Sim" at bounding box center [287, 114] width 24 height 14
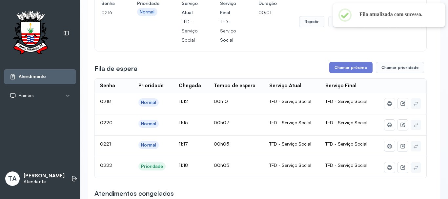
scroll to position [53, 0]
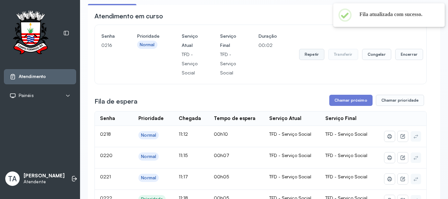
click at [305, 54] on button "Repetir" at bounding box center [311, 54] width 25 height 11
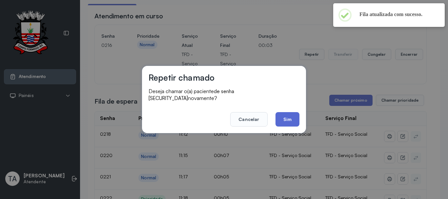
click at [291, 115] on button "Sim" at bounding box center [287, 119] width 24 height 14
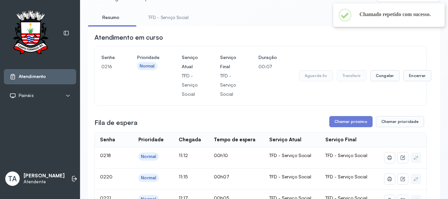
scroll to position [20, 0]
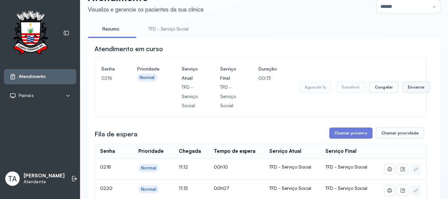
click at [406, 90] on button "Encerrar" at bounding box center [416, 87] width 28 height 11
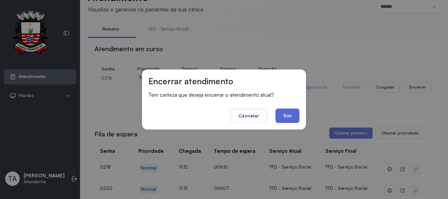
click at [284, 109] on button "Sim" at bounding box center [287, 115] width 24 height 14
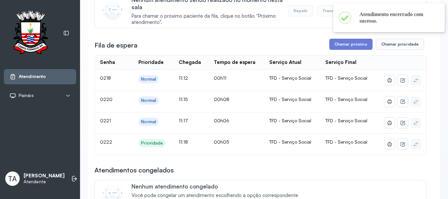
scroll to position [86, 0]
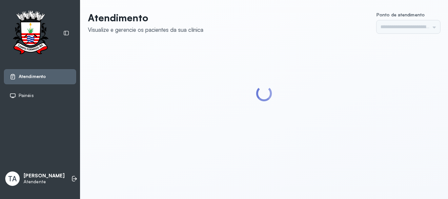
type input "******"
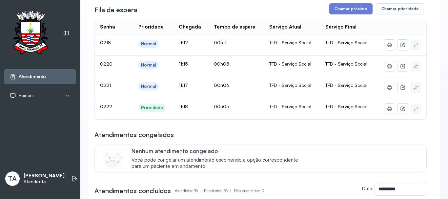
scroll to position [131, 0]
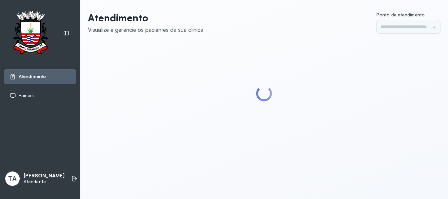
type input "******"
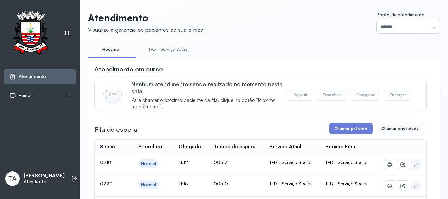
click at [166, 45] on link "TFD - Serviço Social" at bounding box center [168, 49] width 53 height 11
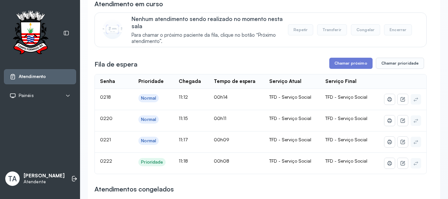
scroll to position [66, 0]
click at [337, 68] on button "Chamar próximo" at bounding box center [350, 62] width 43 height 11
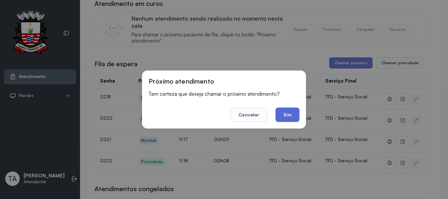
click at [287, 115] on button "Sim" at bounding box center [287, 114] width 24 height 14
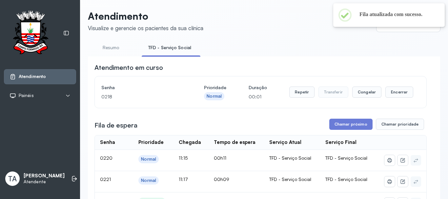
scroll to position [0, 0]
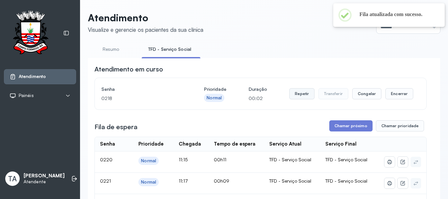
click at [296, 93] on button "Repetir" at bounding box center [301, 93] width 25 height 11
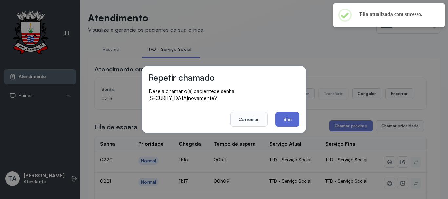
click at [282, 117] on button "Sim" at bounding box center [287, 119] width 24 height 14
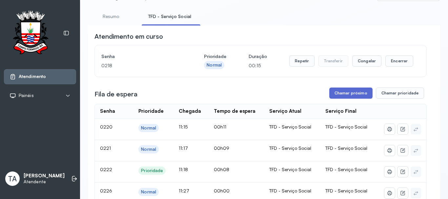
scroll to position [66, 0]
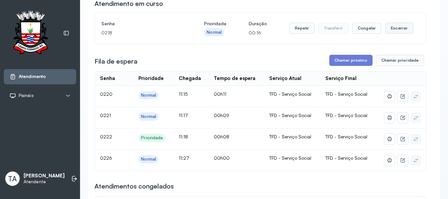
click at [385, 27] on button "Encerrar" at bounding box center [399, 28] width 28 height 11
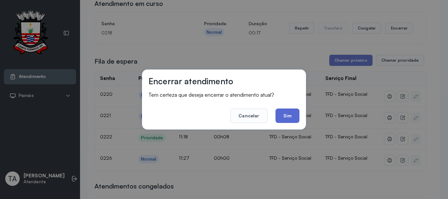
click at [294, 112] on button "Sim" at bounding box center [287, 115] width 24 height 14
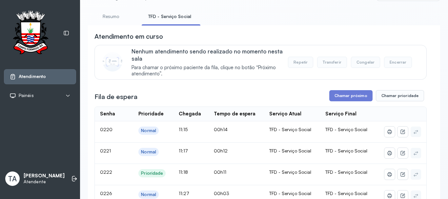
click at [117, 19] on link "Resumo" at bounding box center [111, 16] width 46 height 11
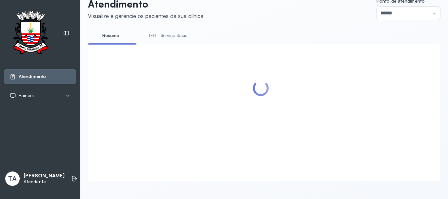
scroll to position [20, 0]
click at [159, 30] on link "TFD - Serviço Social" at bounding box center [168, 35] width 53 height 11
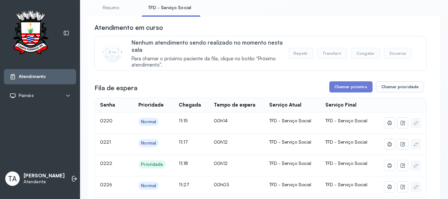
scroll to position [86, 0]
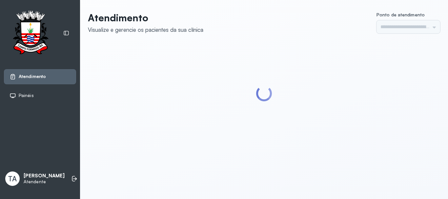
type input "******"
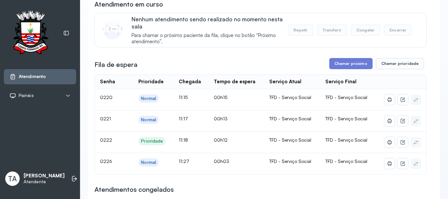
scroll to position [66, 0]
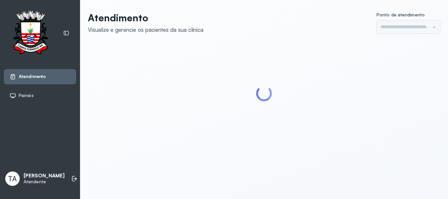
type input "******"
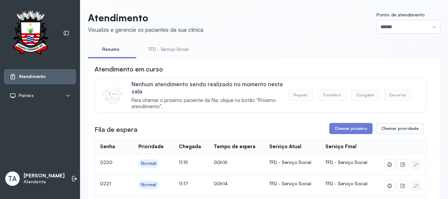
click at [184, 51] on link "TFD - Serviço Social" at bounding box center [168, 49] width 53 height 11
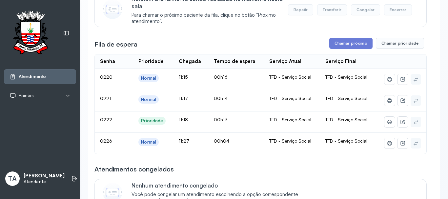
scroll to position [86, 0]
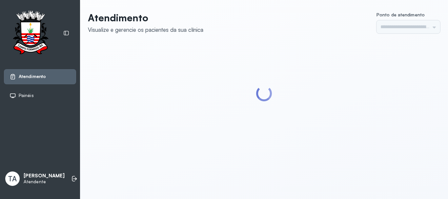
type input "******"
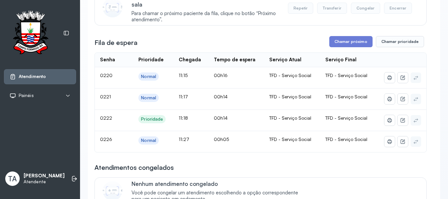
scroll to position [98, 0]
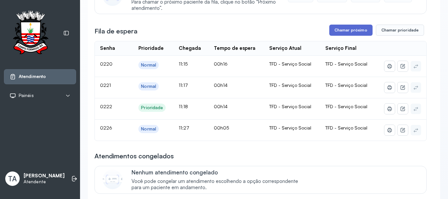
click at [351, 29] on button "Chamar próximo" at bounding box center [350, 30] width 43 height 11
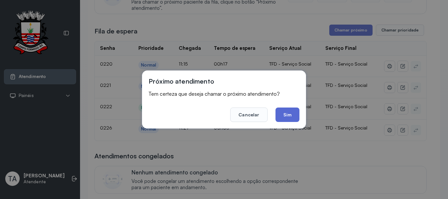
click at [288, 114] on button "Sim" at bounding box center [287, 114] width 24 height 14
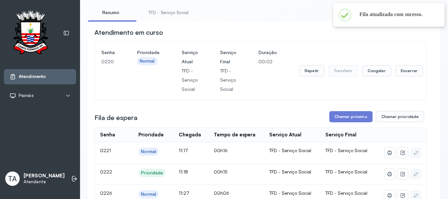
scroll to position [33, 0]
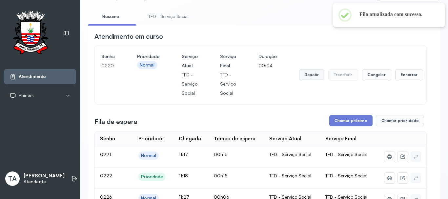
click at [310, 77] on button "Repetir" at bounding box center [311, 74] width 25 height 11
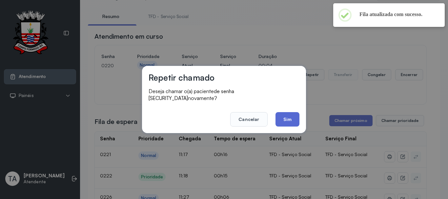
click at [288, 116] on button "Sim" at bounding box center [287, 119] width 24 height 14
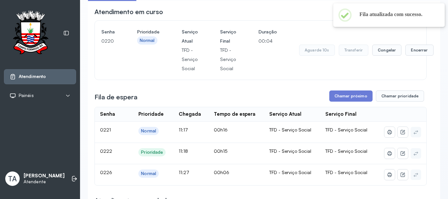
scroll to position [98, 0]
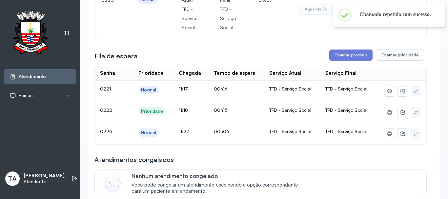
click at [253, 159] on div "Atendimentos congelados" at bounding box center [260, 159] width 332 height 9
click at [313, 14] on button "Repetir" at bounding box center [311, 9] width 25 height 11
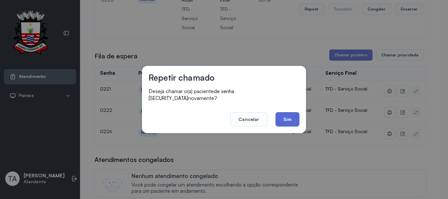
click at [287, 115] on button "Sim" at bounding box center [287, 119] width 24 height 14
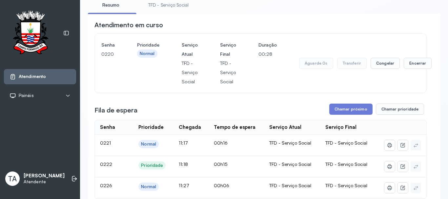
scroll to position [33, 0]
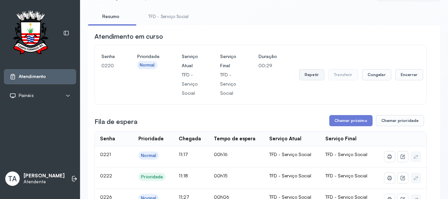
click at [309, 80] on button "Repetir" at bounding box center [311, 74] width 25 height 11
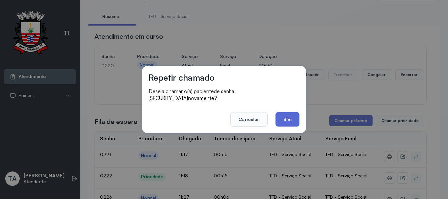
click at [291, 114] on button "Sim" at bounding box center [287, 119] width 24 height 14
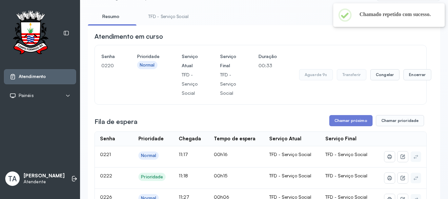
scroll to position [66, 0]
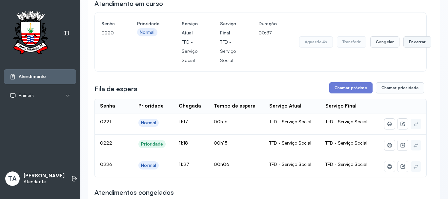
click at [422, 42] on button "Encerrar" at bounding box center [417, 41] width 28 height 11
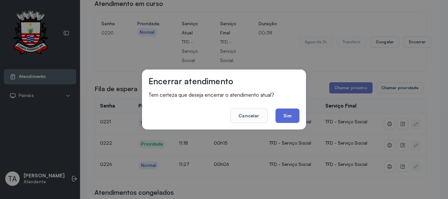
click at [292, 116] on button "Sim" at bounding box center [287, 115] width 24 height 14
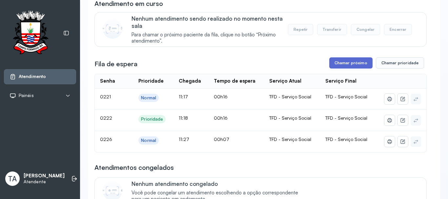
click at [339, 67] on button "Chamar próximo" at bounding box center [350, 62] width 43 height 11
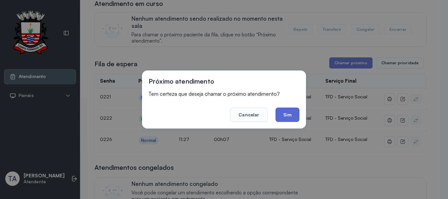
click at [279, 115] on button "Sim" at bounding box center [287, 114] width 24 height 14
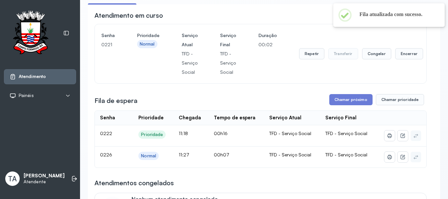
scroll to position [33, 0]
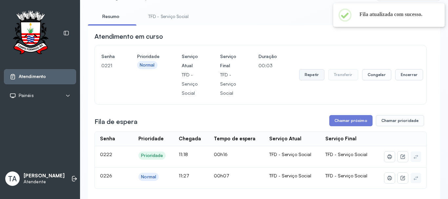
click at [311, 79] on button "Repetir" at bounding box center [311, 74] width 25 height 11
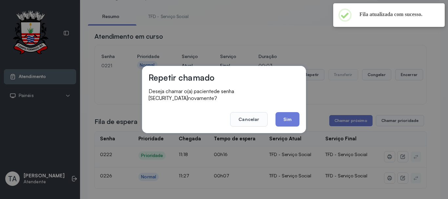
click at [285, 119] on button "Sim" at bounding box center [287, 119] width 24 height 14
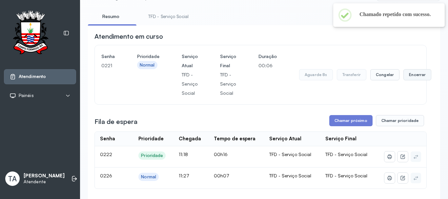
click at [406, 80] on button "Encerrar" at bounding box center [417, 74] width 28 height 11
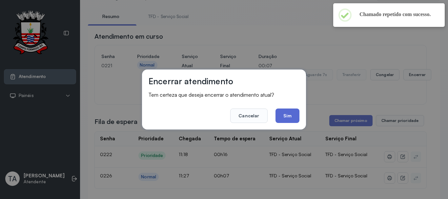
click at [286, 117] on button "Sim" at bounding box center [287, 115] width 24 height 14
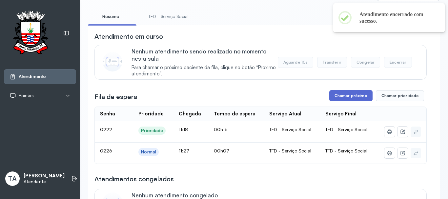
click at [338, 97] on button "Chamar próximo" at bounding box center [350, 95] width 43 height 11
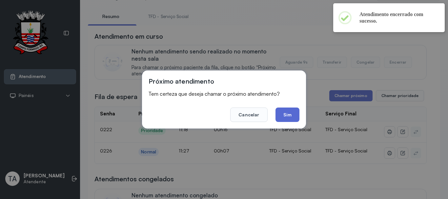
click at [285, 121] on button "Sim" at bounding box center [287, 114] width 24 height 14
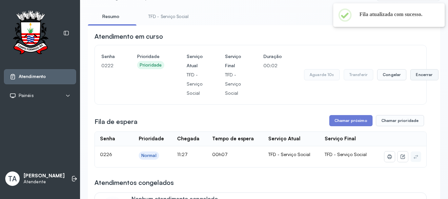
click at [411, 78] on button "Encerrar" at bounding box center [424, 74] width 28 height 11
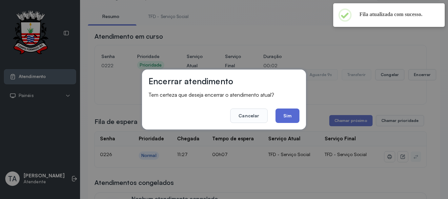
click at [291, 113] on button "Sim" at bounding box center [287, 115] width 24 height 14
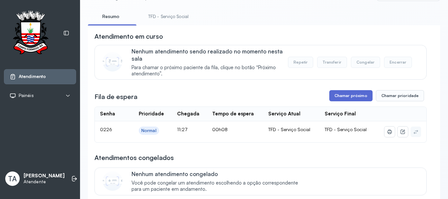
click at [343, 101] on button "Chamar próximo" at bounding box center [350, 95] width 43 height 11
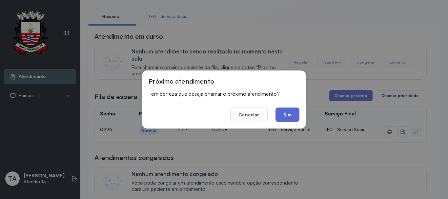
click at [293, 118] on button "Sim" at bounding box center [287, 114] width 24 height 14
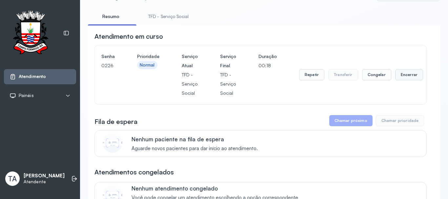
click at [406, 80] on button "Encerrar" at bounding box center [409, 74] width 28 height 11
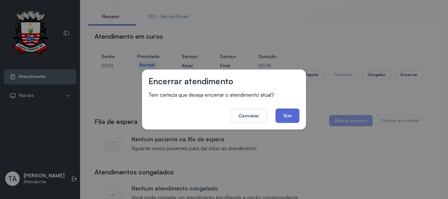
drag, startPoint x: 300, startPoint y: 110, endPoint x: 293, endPoint y: 113, distance: 7.8
click at [297, 112] on div "Encerrar atendimento Tem certeza que deseja encerrar o atendimento atual? Cance…" at bounding box center [224, 99] width 164 height 60
drag, startPoint x: 293, startPoint y: 113, endPoint x: 297, endPoint y: 115, distance: 4.7
click at [293, 113] on button "Sim" at bounding box center [287, 115] width 24 height 14
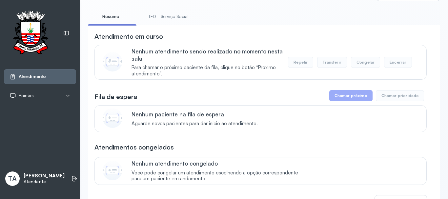
click at [171, 18] on link "TFD - Serviço Social" at bounding box center [168, 16] width 53 height 11
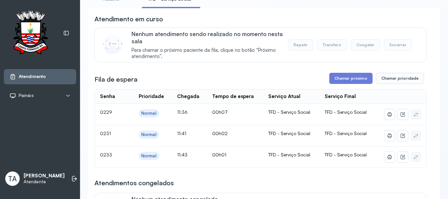
scroll to position [98, 0]
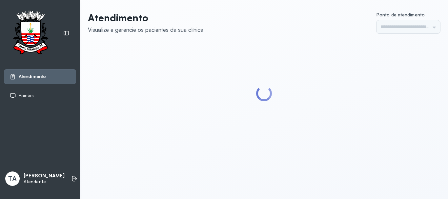
type input "******"
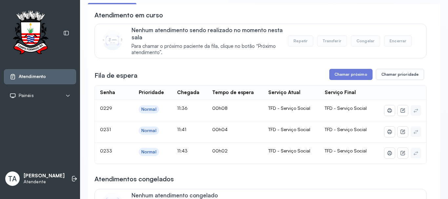
scroll to position [66, 0]
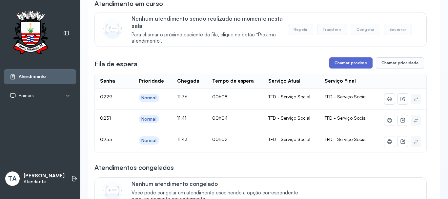
click at [341, 65] on button "Chamar próximo" at bounding box center [350, 62] width 43 height 11
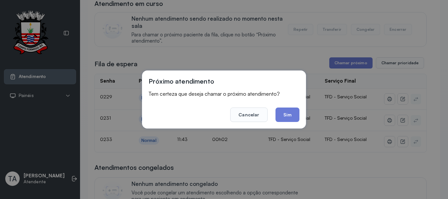
click at [297, 106] on footer "Cancelar Sim" at bounding box center [223, 110] width 151 height 24
click at [292, 112] on button "Sim" at bounding box center [287, 114] width 24 height 14
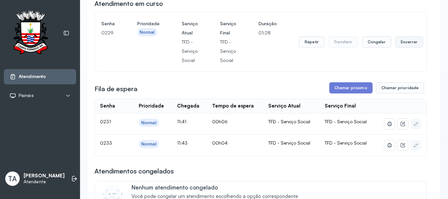
click at [401, 42] on button "Encerrar" at bounding box center [409, 41] width 28 height 11
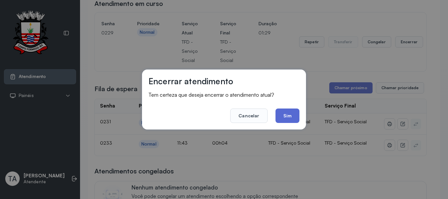
click at [295, 117] on button "Sim" at bounding box center [287, 115] width 24 height 14
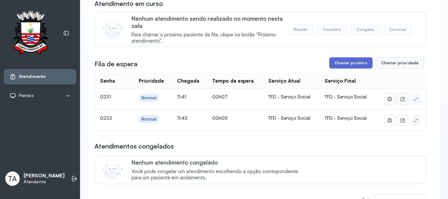
click at [340, 61] on button "Chamar próximo" at bounding box center [350, 62] width 43 height 11
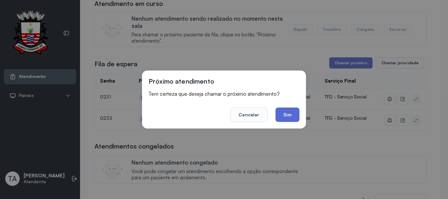
drag, startPoint x: 291, startPoint y: 118, endPoint x: 297, endPoint y: 100, distance: 19.2
click at [291, 117] on button "Sim" at bounding box center [287, 114] width 24 height 14
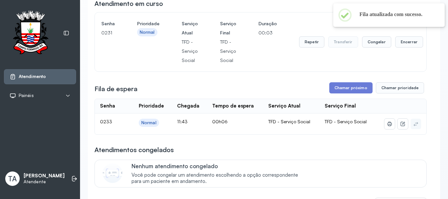
click at [313, 50] on div "Repetir Transferir Congelar Encerrar" at bounding box center [361, 42] width 124 height 46
click at [300, 45] on button "Repetir" at bounding box center [311, 41] width 25 height 11
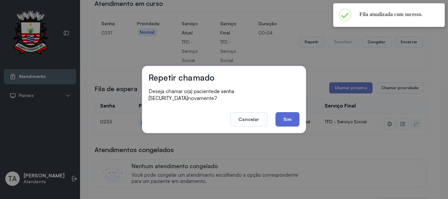
click at [284, 121] on button "Sim" at bounding box center [287, 119] width 24 height 14
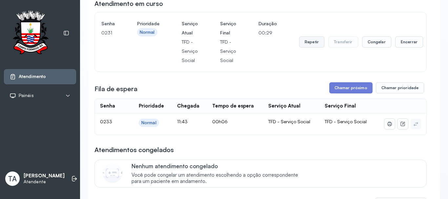
click at [315, 46] on button "Repetir" at bounding box center [311, 41] width 25 height 11
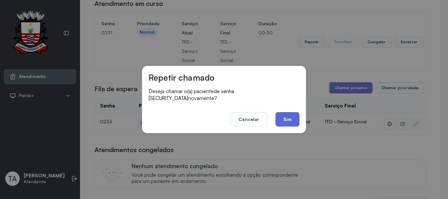
click at [280, 115] on button "Sim" at bounding box center [287, 119] width 24 height 14
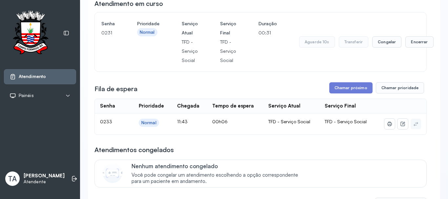
click at [410, 50] on div "Aguarde 10s Transferir Congelar Encerrar" at bounding box center [366, 42] width 134 height 46
click at [411, 43] on button "Encerrar" at bounding box center [417, 41] width 28 height 11
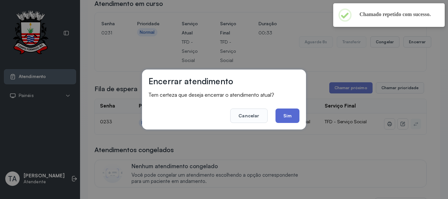
click at [289, 115] on button "Sim" at bounding box center [287, 115] width 24 height 14
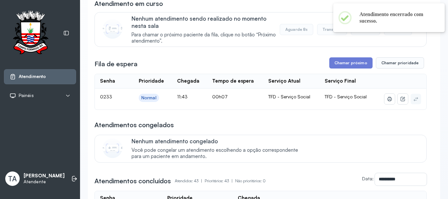
scroll to position [0, 0]
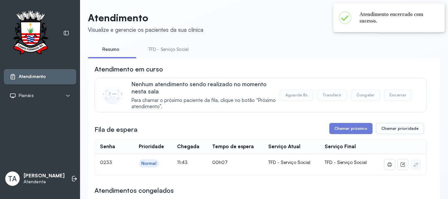
click at [177, 47] on link "TFD - Serviço Social" at bounding box center [168, 49] width 53 height 11
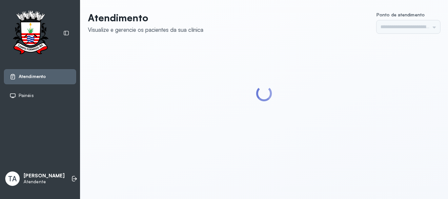
type input "******"
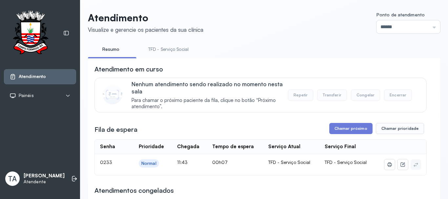
drag, startPoint x: 185, startPoint y: 43, endPoint x: 179, endPoint y: 46, distance: 7.0
click at [179, 46] on link "TFD - Serviço Social" at bounding box center [168, 49] width 53 height 11
click at [336, 129] on button "Chamar próximo" at bounding box center [350, 128] width 43 height 11
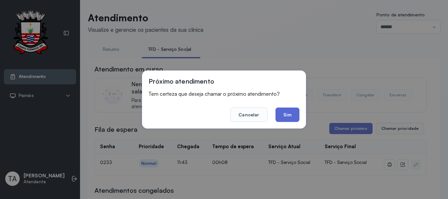
click at [294, 109] on button "Sim" at bounding box center [287, 114] width 24 height 14
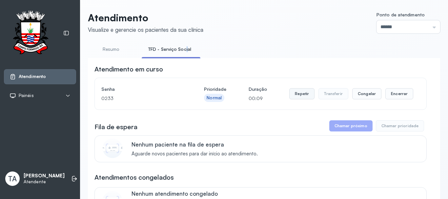
click at [295, 99] on button "Repetir" at bounding box center [301, 93] width 25 height 11
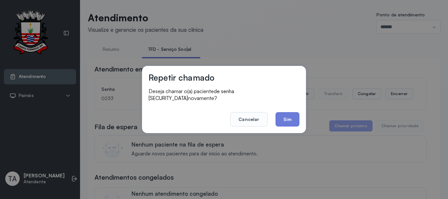
click at [292, 112] on button "Sim" at bounding box center [287, 119] width 24 height 14
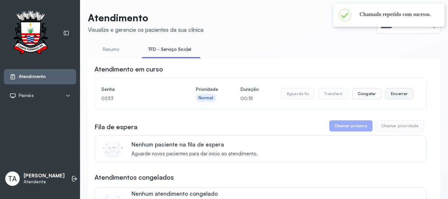
click at [388, 91] on button "Encerrar" at bounding box center [399, 93] width 28 height 11
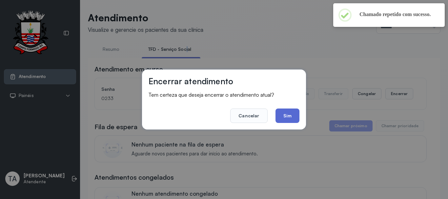
click at [295, 115] on button "Sim" at bounding box center [287, 115] width 24 height 14
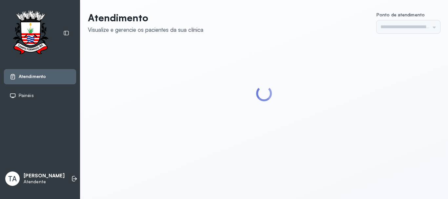
type input "******"
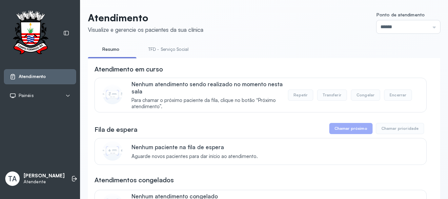
click at [170, 51] on link "TFD - Serviço Social" at bounding box center [168, 49] width 53 height 11
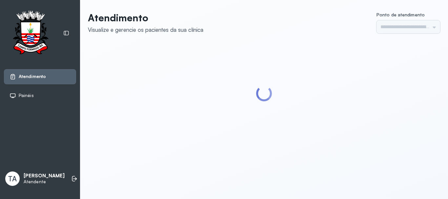
type input "******"
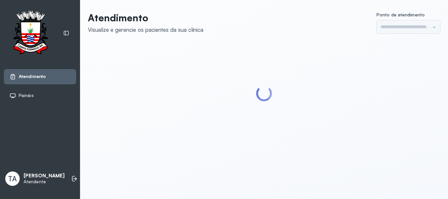
type input "******"
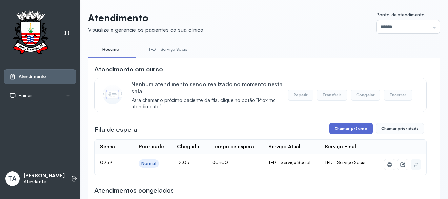
click at [356, 128] on button "Chamar próximo" at bounding box center [350, 128] width 43 height 11
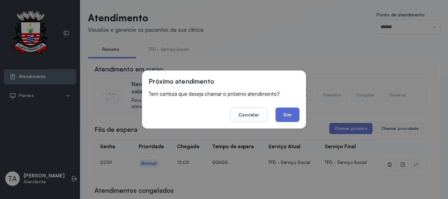
click at [292, 116] on button "Sim" at bounding box center [287, 114] width 24 height 14
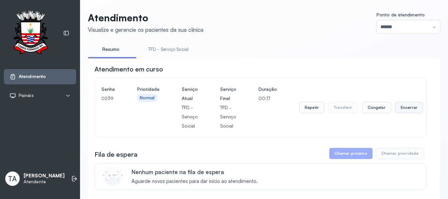
click at [406, 111] on button "Encerrar" at bounding box center [409, 107] width 28 height 11
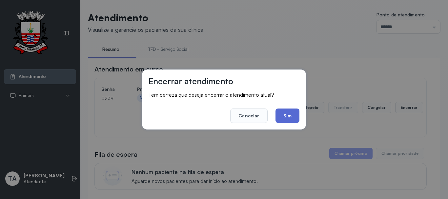
click at [291, 119] on button "Sim" at bounding box center [287, 115] width 24 height 14
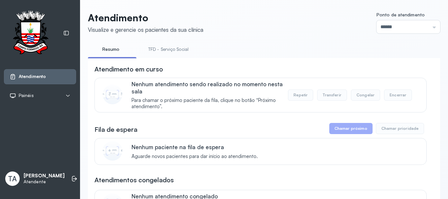
click at [346, 72] on div "Atendimento em curso" at bounding box center [260, 69] width 332 height 9
click at [175, 48] on link "TFD - Serviço Social" at bounding box center [168, 49] width 53 height 11
click at [113, 48] on link "Resumo" at bounding box center [111, 49] width 46 height 11
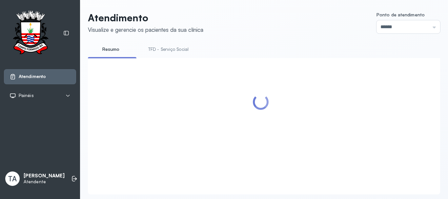
click at [157, 52] on link "TFD - Serviço Social" at bounding box center [168, 49] width 53 height 11
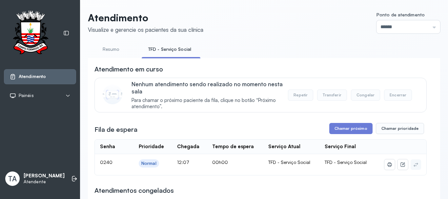
click at [329, 132] on button "Chamar próximo" at bounding box center [350, 128] width 43 height 11
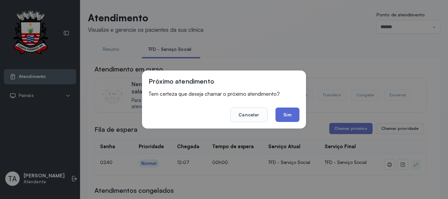
click at [290, 115] on button "Sim" at bounding box center [287, 114] width 24 height 14
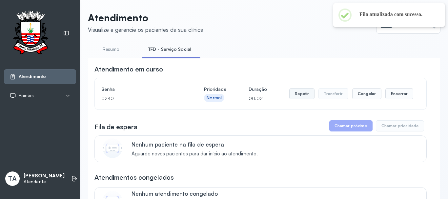
click at [302, 97] on button "Repetir" at bounding box center [301, 93] width 25 height 11
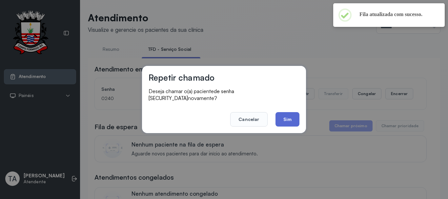
click at [297, 119] on button "Sim" at bounding box center [287, 119] width 24 height 14
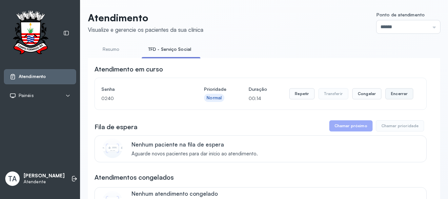
click at [394, 96] on button "Encerrar" at bounding box center [399, 93] width 28 height 11
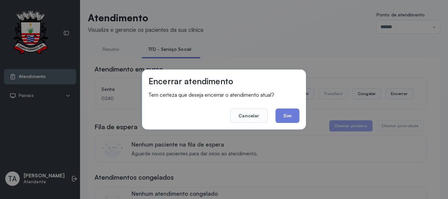
click at [271, 114] on footer "Cancelar Sim" at bounding box center [223, 111] width 151 height 24
click at [276, 115] on button "Sim" at bounding box center [287, 115] width 24 height 14
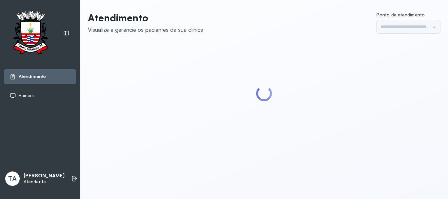
type input "******"
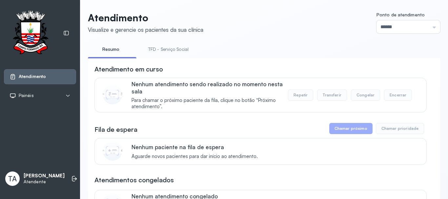
click at [154, 52] on link "TFD - Serviço Social" at bounding box center [168, 49] width 53 height 11
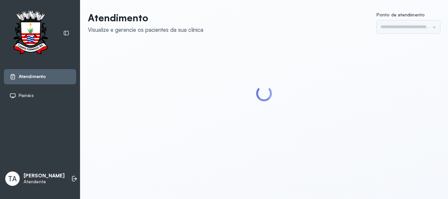
type input "******"
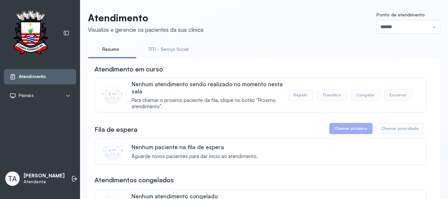
click at [167, 48] on link "TFD - Serviço Social" at bounding box center [168, 49] width 53 height 11
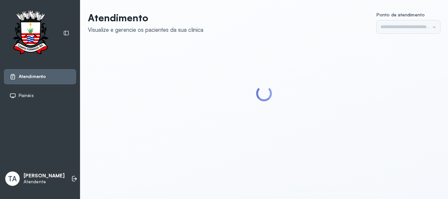
type input "******"
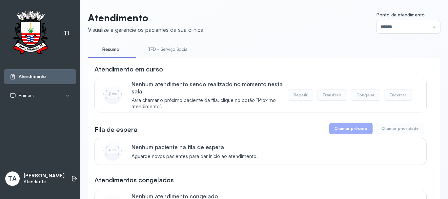
click at [148, 50] on link "TFD - Serviço Social" at bounding box center [168, 49] width 53 height 11
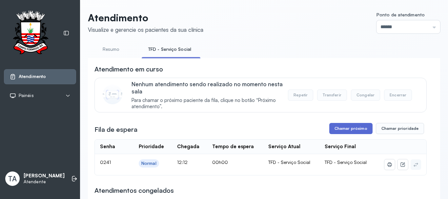
click at [337, 130] on button "Chamar próximo" at bounding box center [350, 128] width 43 height 11
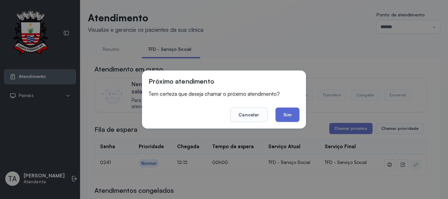
click at [291, 116] on button "Sim" at bounding box center [287, 114] width 24 height 14
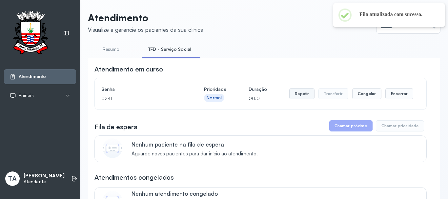
click at [294, 99] on button "Repetir" at bounding box center [301, 93] width 25 height 11
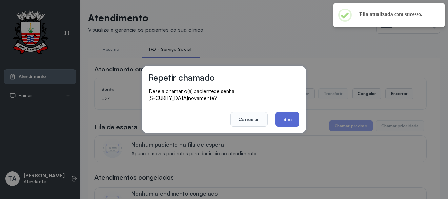
click at [276, 116] on button "Sim" at bounding box center [287, 119] width 24 height 14
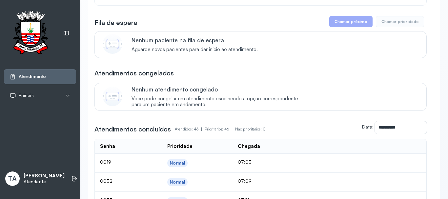
scroll to position [66, 0]
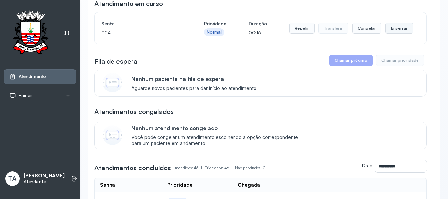
click at [387, 30] on button "Encerrar" at bounding box center [399, 28] width 28 height 11
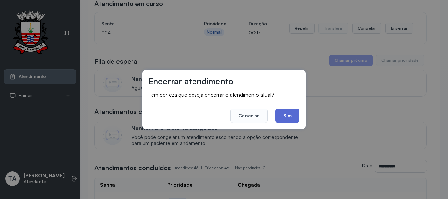
click at [290, 121] on button "Sim" at bounding box center [287, 115] width 24 height 14
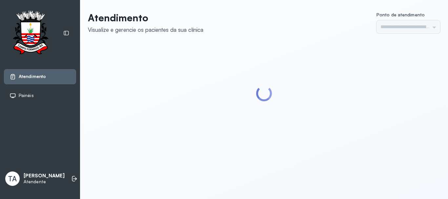
type input "******"
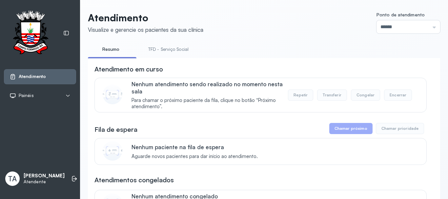
click at [170, 51] on link "TFD - Serviço Social" at bounding box center [168, 49] width 53 height 11
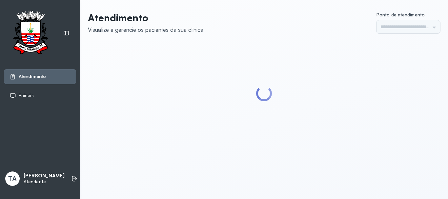
type input "******"
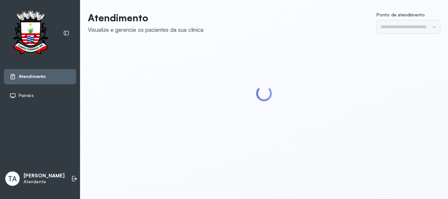
type input "******"
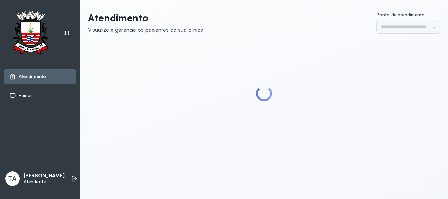
type input "******"
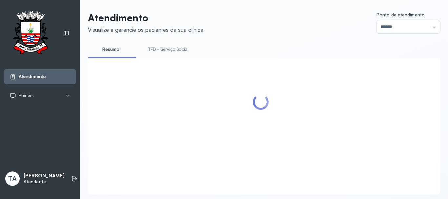
click at [170, 51] on link "TFD - Serviço Social" at bounding box center [168, 49] width 53 height 11
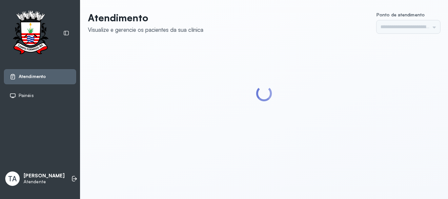
type input "******"
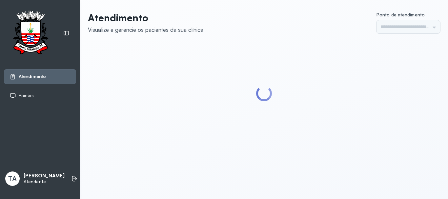
type input "******"
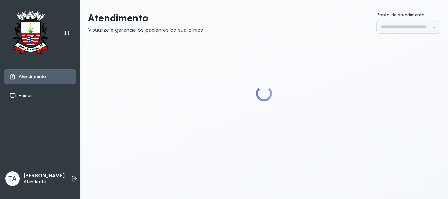
type input "******"
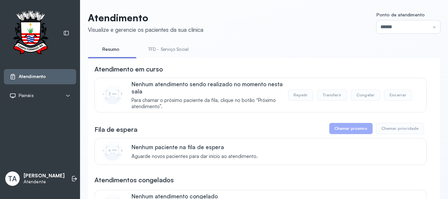
click at [170, 51] on link "TFD - Serviço Social" at bounding box center [168, 49] width 53 height 11
click at [122, 50] on link "Resumo" at bounding box center [111, 49] width 46 height 11
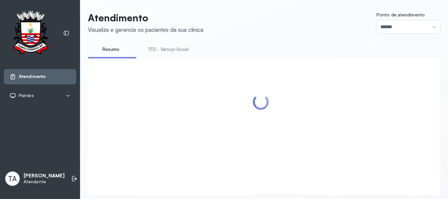
click at [155, 46] on link "TFD - Serviço Social" at bounding box center [168, 49] width 53 height 11
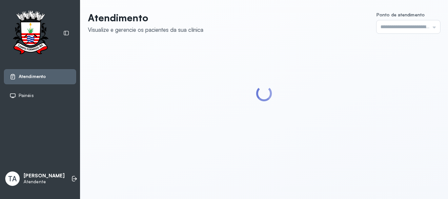
type input "******"
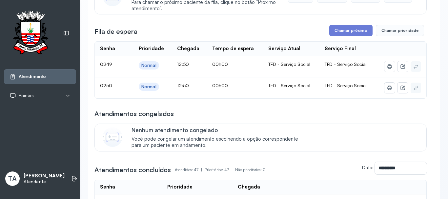
scroll to position [98, 0]
click at [346, 34] on button "Chamar próximo" at bounding box center [350, 30] width 43 height 11
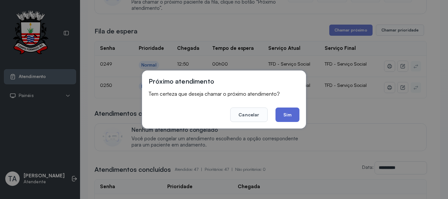
click at [282, 113] on button "Sim" at bounding box center [287, 114] width 24 height 14
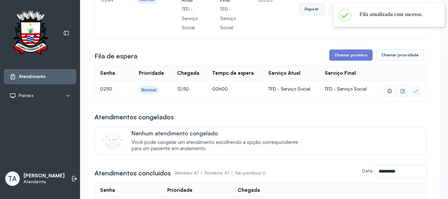
click at [305, 11] on button "Repetir" at bounding box center [311, 9] width 25 height 11
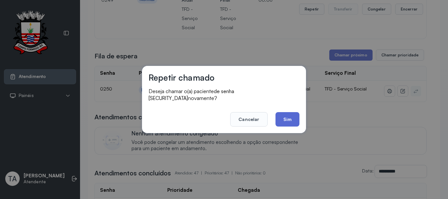
click at [284, 112] on button "Sim" at bounding box center [287, 119] width 24 height 14
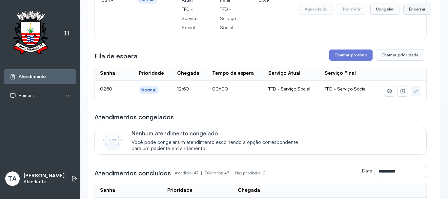
click at [403, 12] on button "Encerrar" at bounding box center [417, 9] width 28 height 11
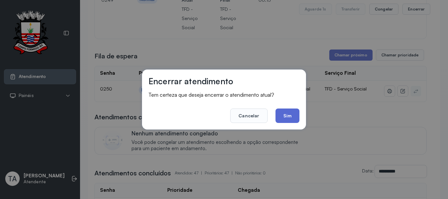
click at [288, 111] on button "Sim" at bounding box center [287, 115] width 24 height 14
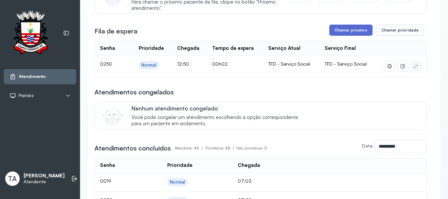
click at [341, 32] on button "Chamar próximo" at bounding box center [350, 30] width 43 height 11
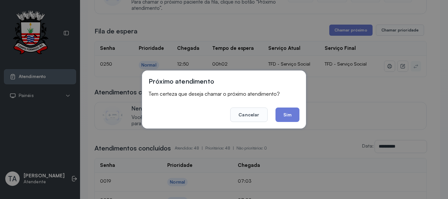
click at [291, 112] on button "Sim" at bounding box center [287, 114] width 24 height 14
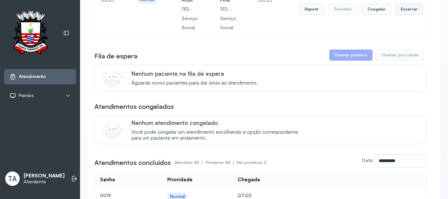
click at [400, 11] on button "Encerrar" at bounding box center [409, 9] width 28 height 11
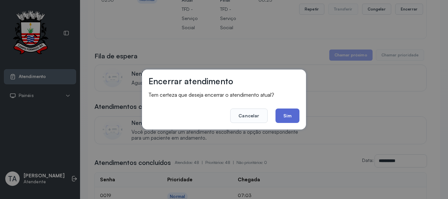
click at [290, 115] on button "Sim" at bounding box center [287, 115] width 24 height 14
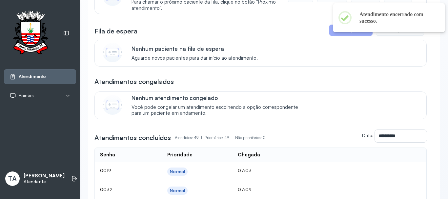
scroll to position [0, 0]
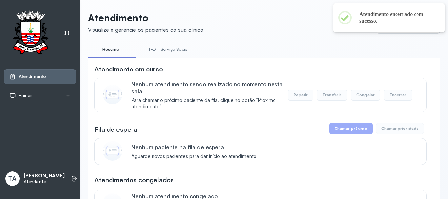
click at [179, 45] on link "TFD - Serviço Social" at bounding box center [168, 49] width 53 height 11
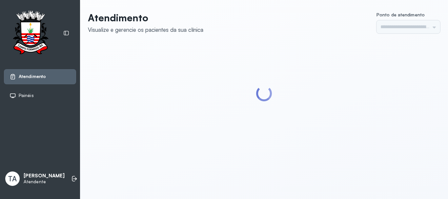
type input "******"
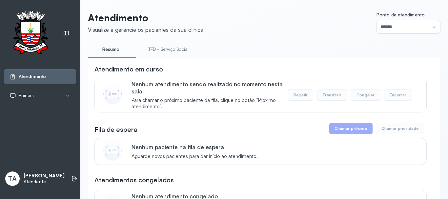
click at [162, 52] on link "TFD - Serviço Social" at bounding box center [168, 49] width 53 height 11
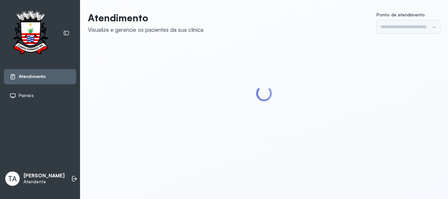
type input "******"
